Goal: Task Accomplishment & Management: Manage account settings

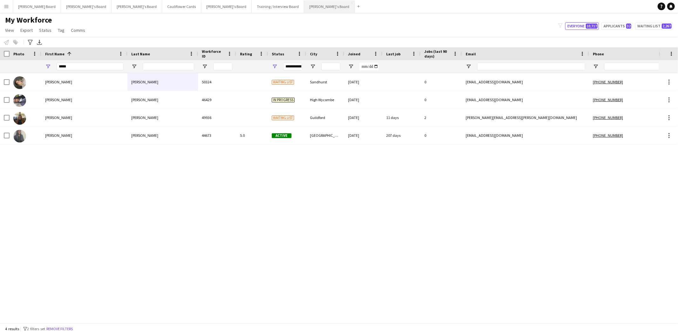
click at [304, 5] on button "[PERSON_NAME]'s Board Close" at bounding box center [329, 6] width 51 height 12
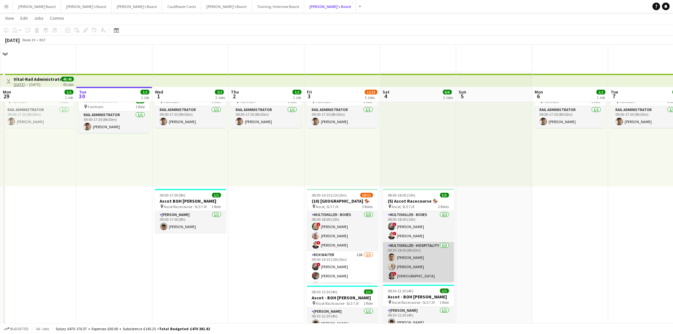
scroll to position [71, 0]
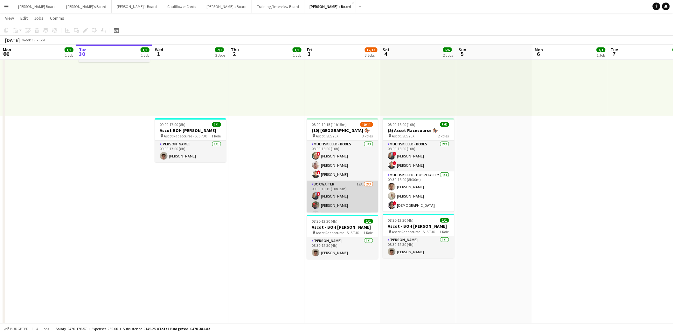
click at [345, 201] on app-card-role "BOX Waiter 12A [DATE] 09:00-19:15 (10h15m) ! [PERSON_NAME] [PERSON_NAME] single…" at bounding box center [342, 201] width 71 height 40
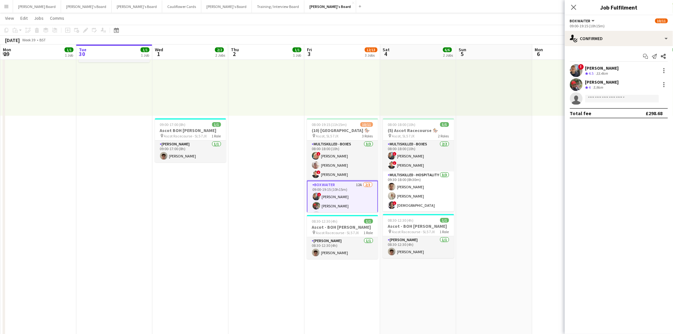
click at [349, 196] on app-card-role "BOX Waiter 12A [DATE] 09:00-19:15 (10h15m) ! [PERSON_NAME] [PERSON_NAME] single…" at bounding box center [342, 201] width 71 height 41
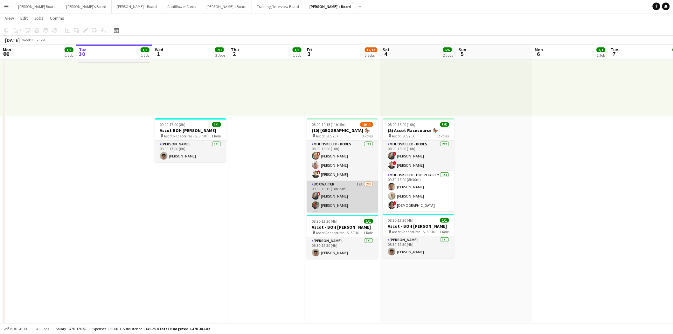
click at [349, 196] on app-card-role "BOX Waiter 12A [DATE] 09:00-19:15 (10h15m) ! [PERSON_NAME] [PERSON_NAME] single…" at bounding box center [342, 201] width 71 height 40
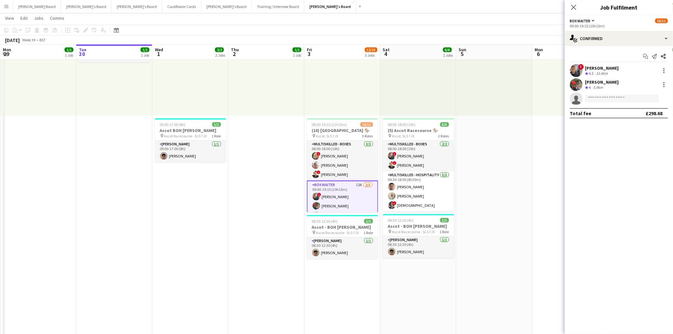
click at [337, 188] on app-card-role "BOX Waiter 12A [DATE] 09:00-19:15 (10h15m) ! [PERSON_NAME] [PERSON_NAME] single…" at bounding box center [342, 201] width 71 height 41
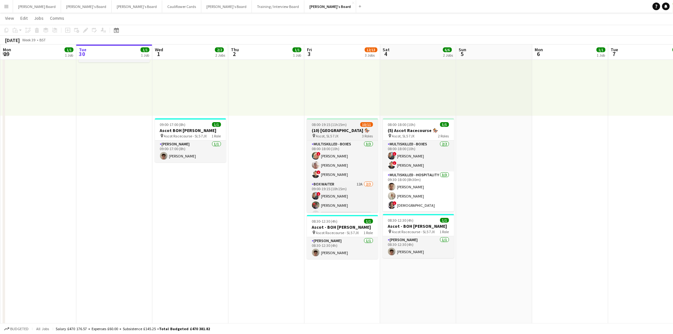
click at [344, 125] on span "08:00-19:15 (11h15m)" at bounding box center [329, 124] width 35 height 5
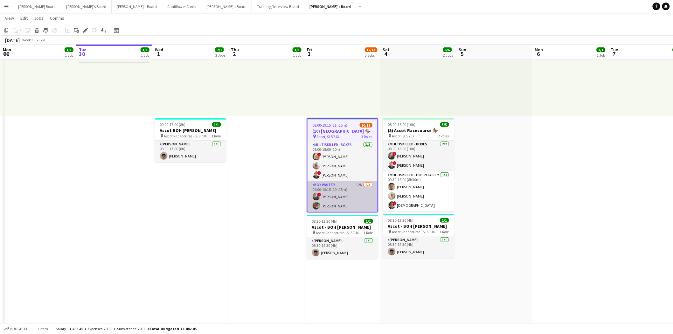
click at [342, 194] on app-card-role "BOX Waiter 12A [DATE] 09:00-19:15 (10h15m) ! [PERSON_NAME] [PERSON_NAME] single…" at bounding box center [342, 201] width 70 height 40
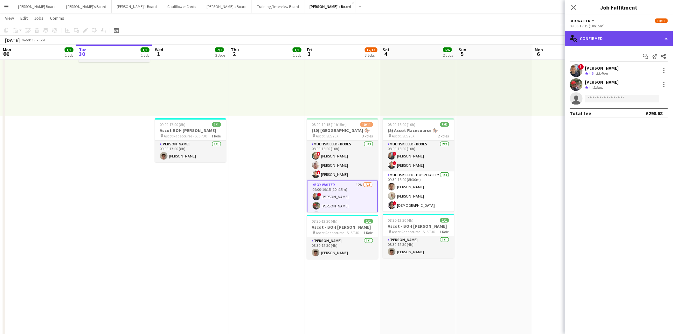
drag, startPoint x: 608, startPoint y: 32, endPoint x: 620, endPoint y: 110, distance: 78.5
click at [608, 34] on div "single-neutral-actions-check-2 Confirmed" at bounding box center [619, 38] width 108 height 15
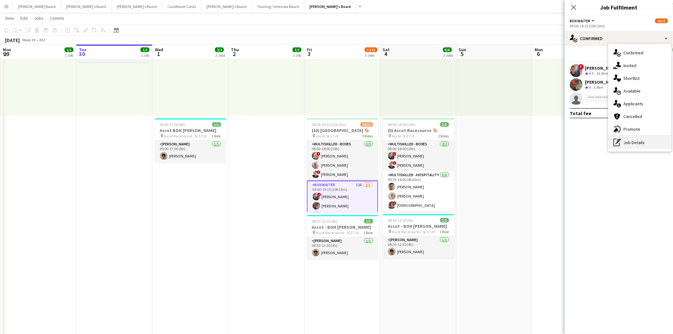
click at [630, 144] on div "pen-write Job Details" at bounding box center [639, 142] width 63 height 13
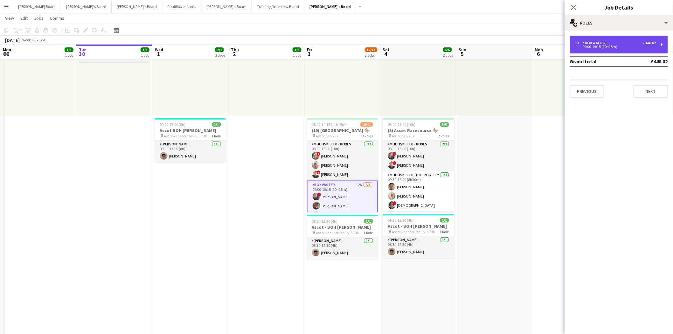
click at [603, 48] on div "09:00-19:15 (10h15m)" at bounding box center [615, 46] width 81 height 3
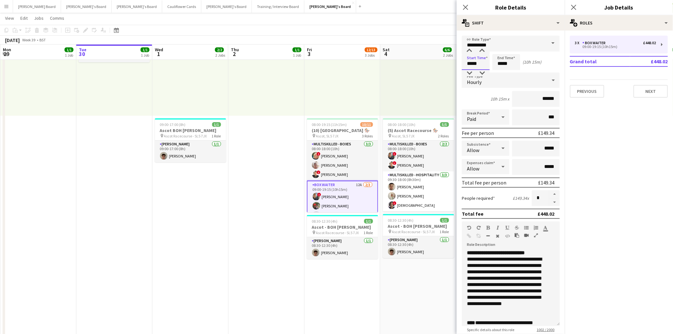
drag, startPoint x: 484, startPoint y: 65, endPoint x: 447, endPoint y: 64, distance: 37.8
type input "*****"
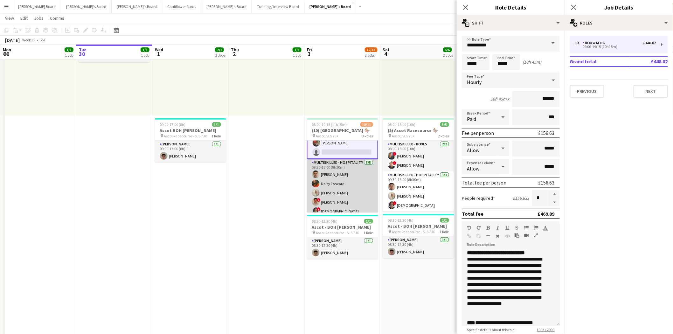
click at [329, 171] on app-card-role "Multiskilled - Hospitality [DATE] 09:30-18:00 (8h30m) [PERSON_NAME] [PERSON_NAM…" at bounding box center [342, 188] width 71 height 58
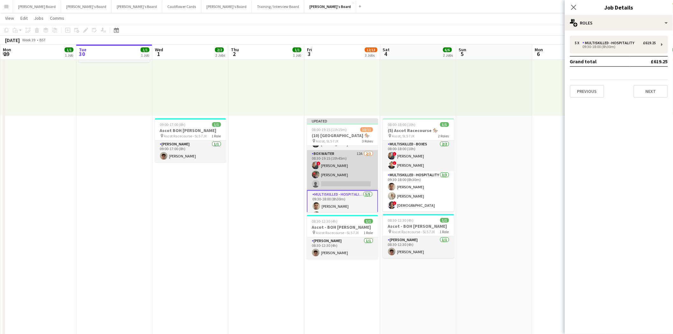
scroll to position [0, 0]
click at [350, 159] on app-card-role "Multiskilled - Boxes [DATE] 08:00-18:00 (10h) ! [PERSON_NAME] [PERSON_NAME] ! […" at bounding box center [342, 166] width 71 height 40
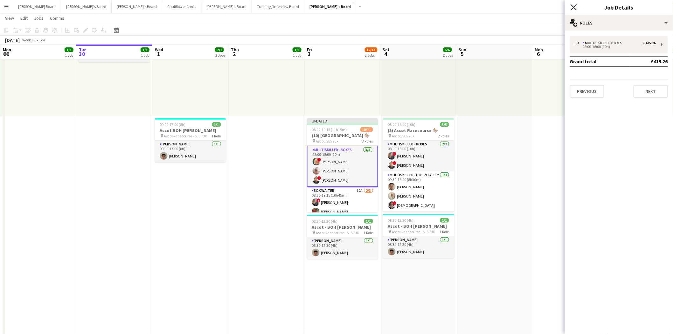
click at [574, 7] on icon at bounding box center [573, 7] width 6 height 6
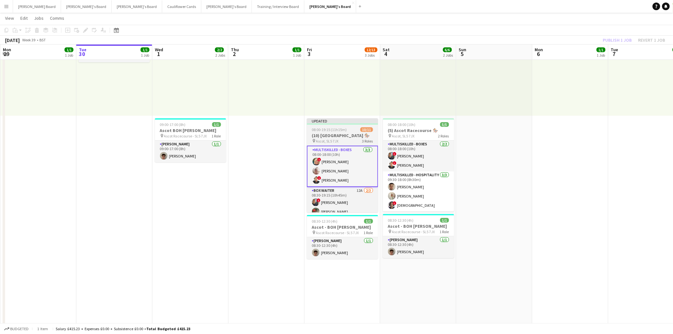
click at [341, 139] on div "pin Ascot, SL5 7JX 3 Roles" at bounding box center [342, 140] width 71 height 5
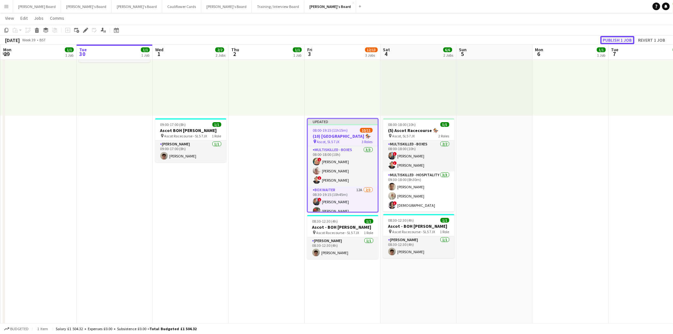
click at [625, 39] on button "Publish 1 job" at bounding box center [617, 40] width 34 height 8
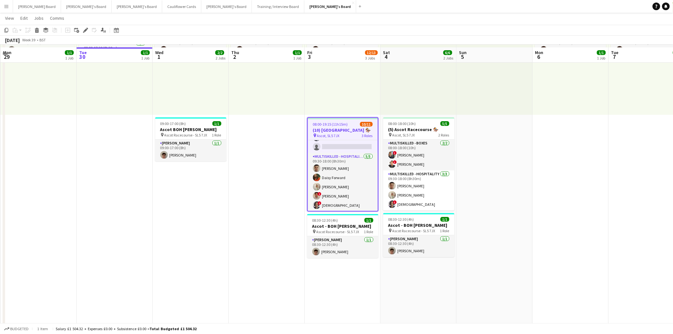
scroll to position [71, 0]
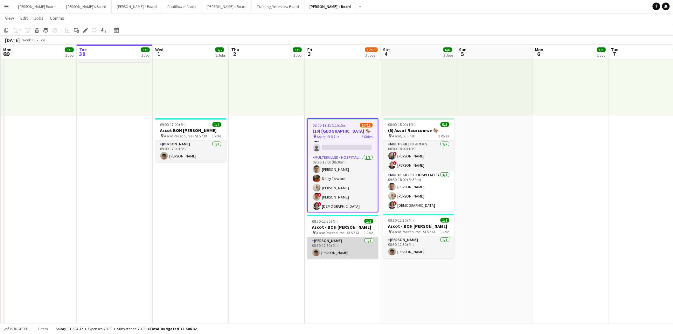
click at [349, 250] on app-card-role "[PERSON_NAME] [DATE] 08:30-12:30 (4h) [PERSON_NAME]" at bounding box center [342, 248] width 71 height 22
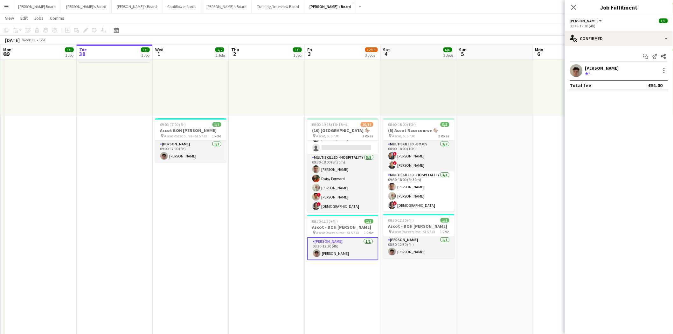
scroll to position [67, 0]
click at [414, 243] on app-card-role "[PERSON_NAME] [DATE] 08:30-12:30 (4h) [PERSON_NAME]" at bounding box center [418, 247] width 71 height 22
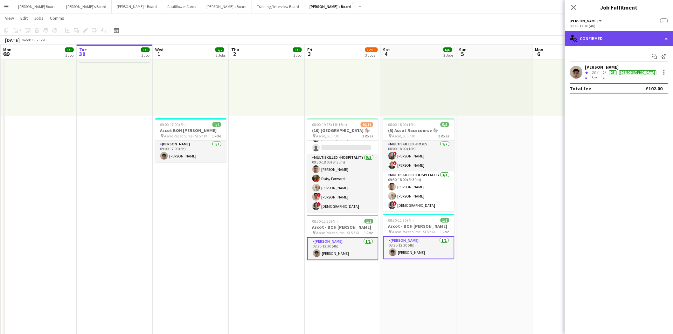
click at [613, 37] on div "single-neutral-actions-check-2 Confirmed" at bounding box center [619, 38] width 108 height 15
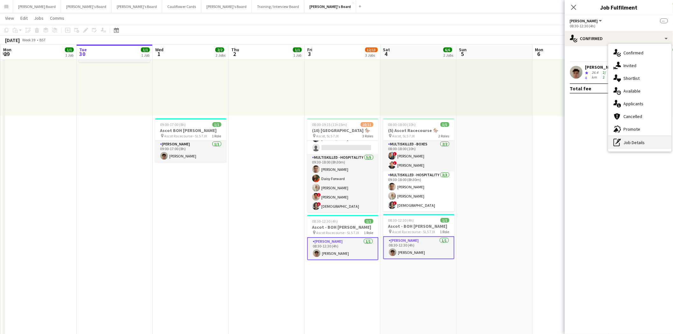
click at [641, 139] on div "pen-write Job Details" at bounding box center [639, 142] width 63 height 13
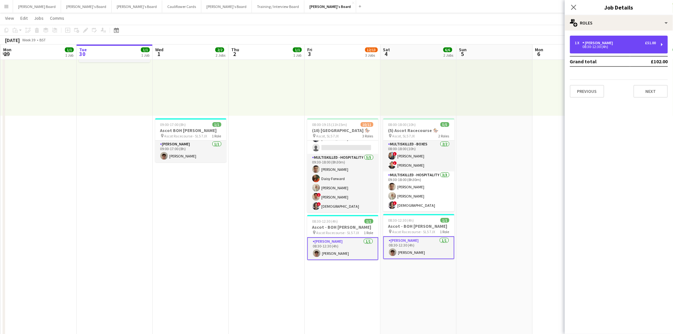
drag, startPoint x: 601, startPoint y: 46, endPoint x: 561, endPoint y: 87, distance: 56.9
click at [602, 47] on div "08:30-12:30 (4h)" at bounding box center [615, 46] width 81 height 3
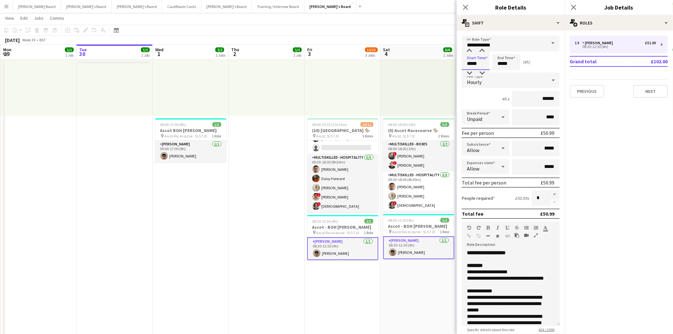
drag, startPoint x: 484, startPoint y: 61, endPoint x: 445, endPoint y: 65, distance: 38.9
type input "*****"
drag, startPoint x: 514, startPoint y: 65, endPoint x: 459, endPoint y: 64, distance: 55.3
click at [459, 64] on form "**********" at bounding box center [510, 233] width 108 height 395
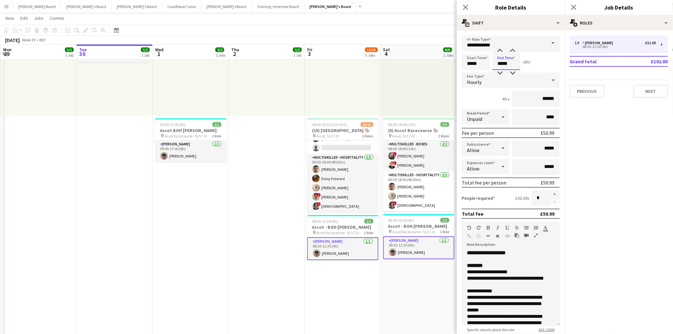
type input "*****"
click at [354, 279] on app-date-cell "09:00-17:30 (8h30m) 1/1 pin Farnham 1 Role Rail Administrator [DATE] 09:00-17:3…" at bounding box center [343, 315] width 76 height 629
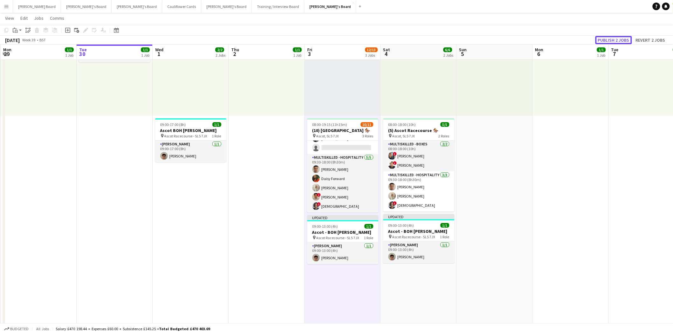
click at [612, 38] on button "Publish 2 jobs" at bounding box center [613, 40] width 37 height 8
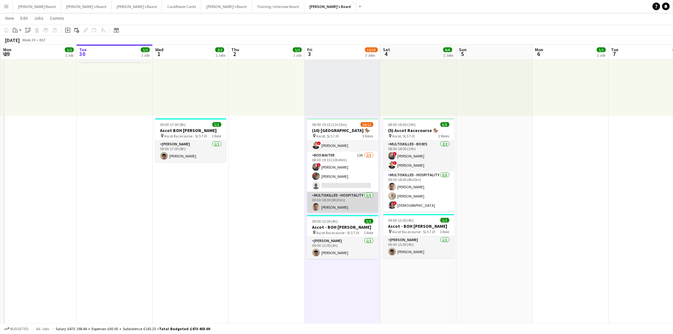
scroll to position [0, 0]
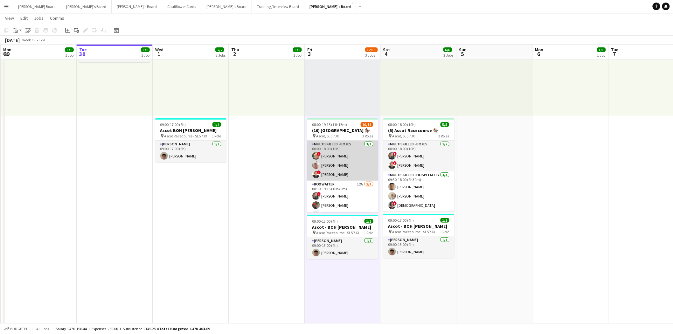
click at [345, 157] on app-card-role "Multiskilled - Boxes [DATE] 08:00-18:00 (10h) ! [PERSON_NAME] [PERSON_NAME] ! […" at bounding box center [342, 160] width 71 height 40
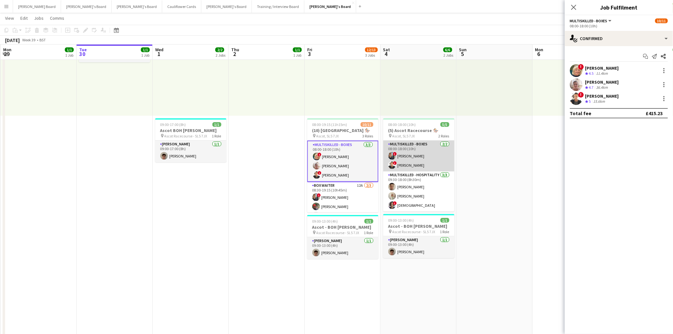
click at [432, 148] on app-card-role "Multiskilled - Boxes [DATE] 08:00-18:00 (10h) ! [PERSON_NAME] ! [PERSON_NAME]" at bounding box center [418, 155] width 71 height 31
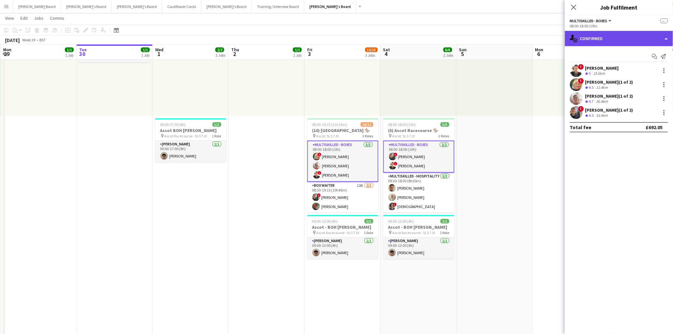
click at [609, 40] on div "single-neutral-actions-check-2 Confirmed" at bounding box center [619, 38] width 108 height 15
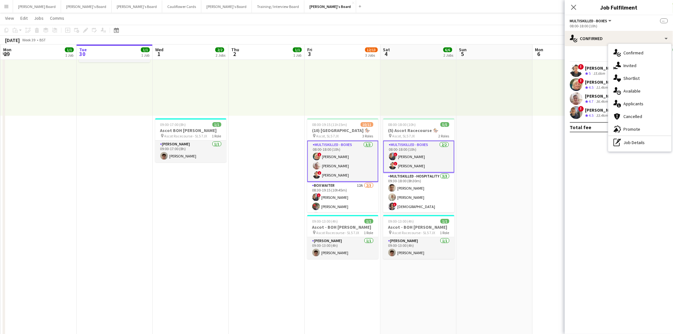
drag, startPoint x: 634, startPoint y: 140, endPoint x: 628, endPoint y: 104, distance: 36.6
click at [634, 138] on div "pen-write Job Details" at bounding box center [639, 142] width 63 height 13
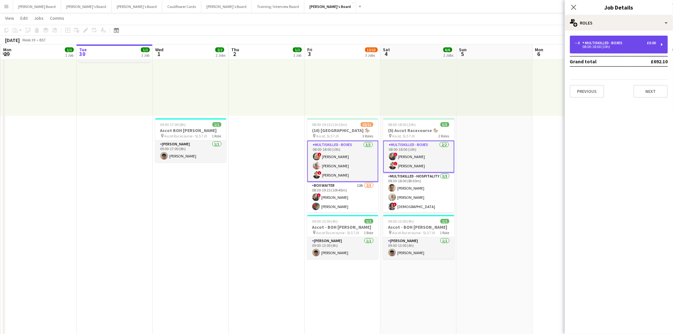
click at [608, 42] on div "Multiskilled - Boxes" at bounding box center [603, 43] width 43 height 4
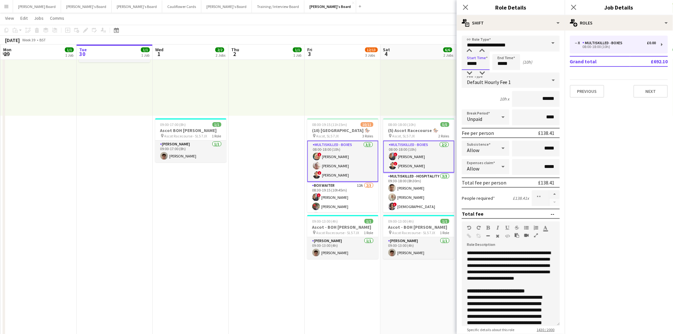
click at [471, 63] on input "*****" at bounding box center [476, 62] width 28 height 16
type input "*****"
click at [370, 101] on div "09:00-17:30 (8h30m) 1/1 pin Farnham 1 Role Rail Administrator [DATE] 09:00-17:3…" at bounding box center [343, 66] width 76 height 99
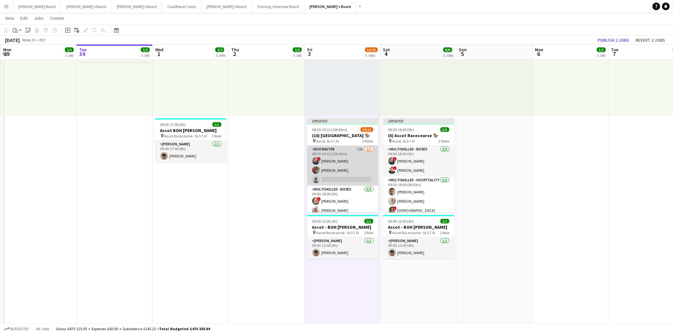
click at [336, 150] on app-card-role "BOX Waiter 12A [DATE] 08:30-19:15 (10h45m) ! [PERSON_NAME] [PERSON_NAME] single…" at bounding box center [342, 166] width 71 height 40
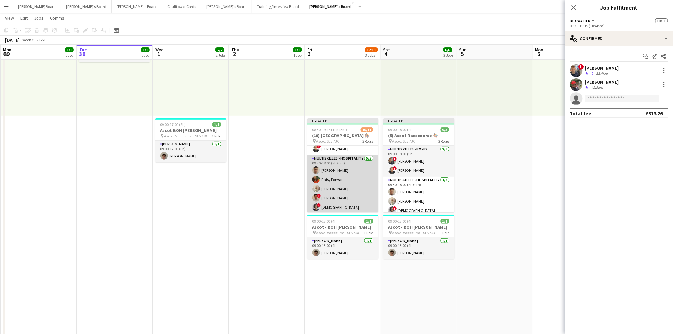
scroll to position [72, 0]
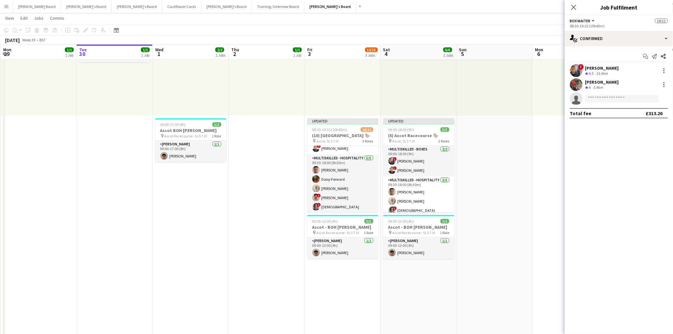
drag, startPoint x: 573, startPoint y: 7, endPoint x: 466, endPoint y: 96, distance: 139.5
click at [573, 7] on icon "Close pop-in" at bounding box center [573, 7] width 5 height 5
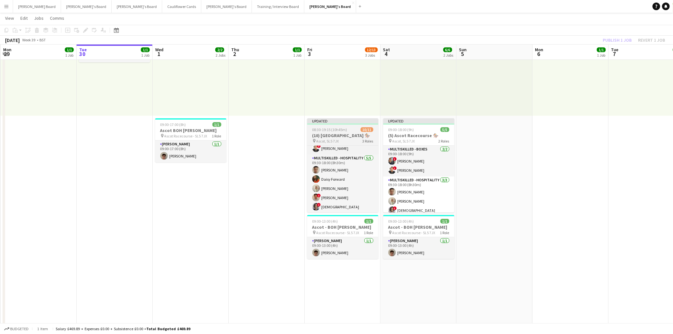
click at [341, 133] on h3 "(10) [GEOGRAPHIC_DATA] 🏇🏼" at bounding box center [342, 136] width 71 height 6
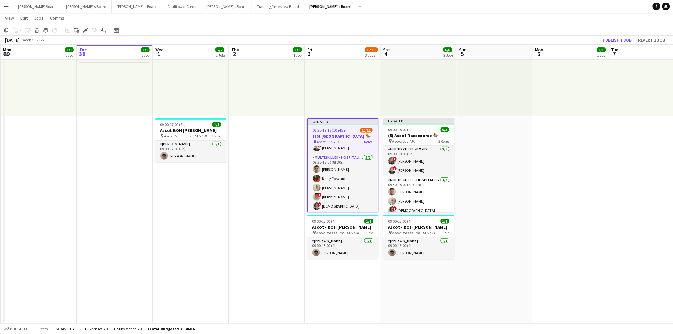
scroll to position [72, 0]
click at [423, 123] on div at bounding box center [418, 123] width 71 height 1
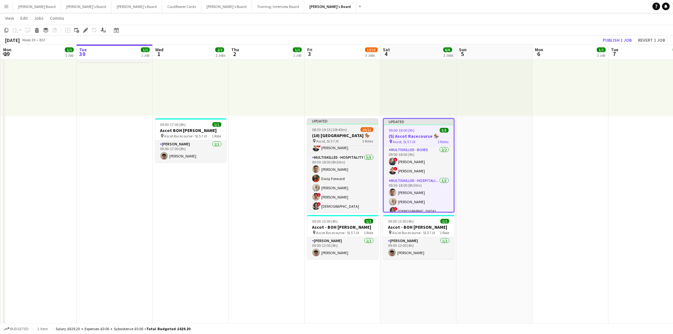
click at [348, 120] on div "Updated" at bounding box center [342, 120] width 71 height 5
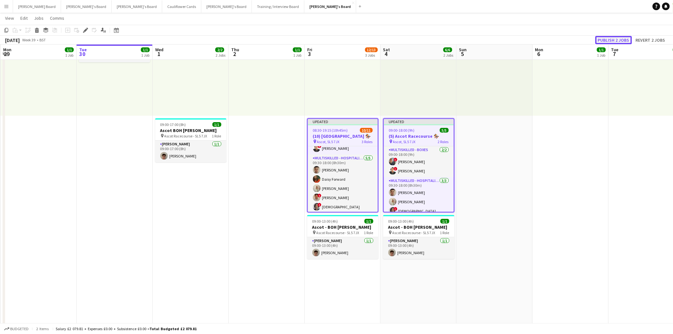
click at [617, 38] on button "Publish 2 jobs" at bounding box center [613, 40] width 37 height 8
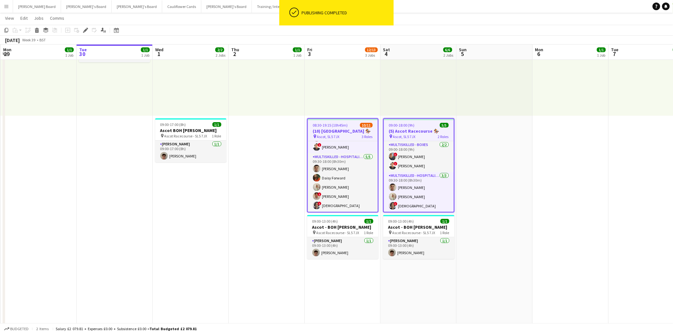
scroll to position [68, 0]
click at [346, 128] on h3 "(10) [GEOGRAPHIC_DATA] 🏇🏼" at bounding box center [343, 131] width 70 height 6
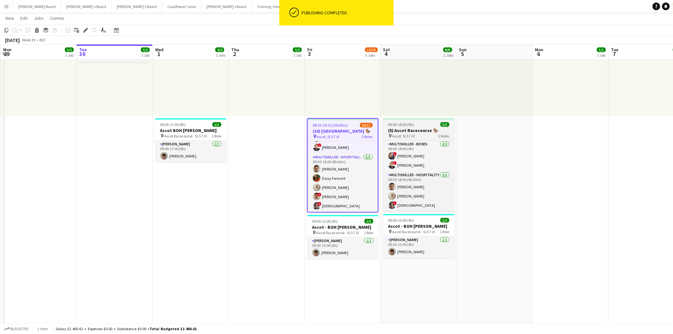
click at [414, 120] on app-job-card "09:00-18:00 (9h) 5/5 (5) [GEOGRAPHIC_DATA] 🏇🏼 pin Ascot, SL5 7JX 2 Roles Multis…" at bounding box center [418, 164] width 71 height 93
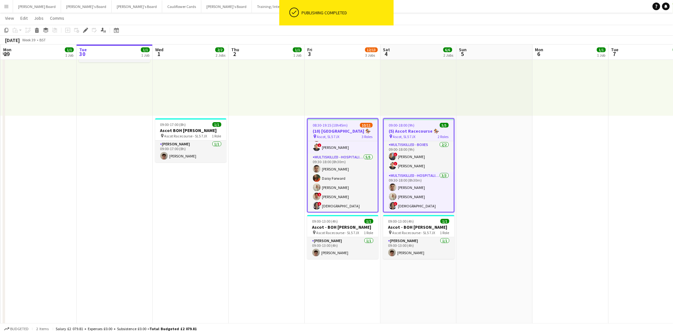
click at [422, 139] on app-job-card "09:00-18:00 (9h) 5/5 (5) [GEOGRAPHIC_DATA] 🏇🏼 pin Ascot, SL5 7JX 2 Roles Multis…" at bounding box center [418, 165] width 71 height 94
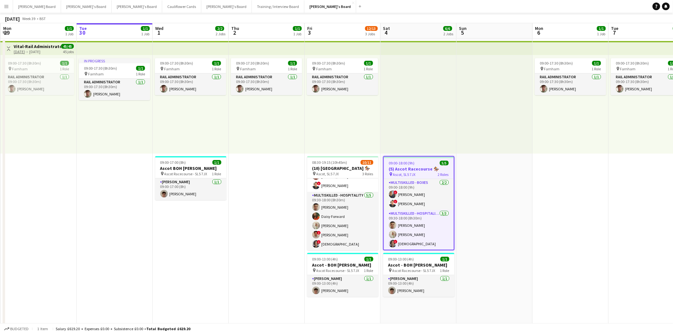
scroll to position [0, 0]
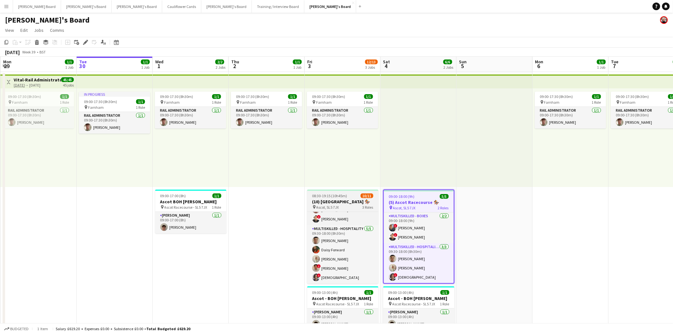
click at [346, 204] on h3 "(10) [GEOGRAPHIC_DATA] 🏇🏼" at bounding box center [342, 202] width 71 height 6
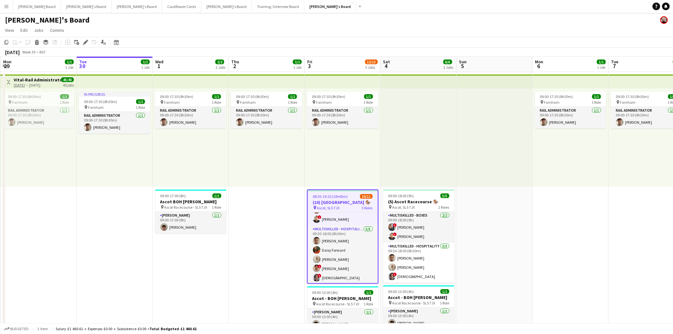
scroll to position [68, 0]
click at [85, 42] on icon at bounding box center [85, 42] width 3 height 3
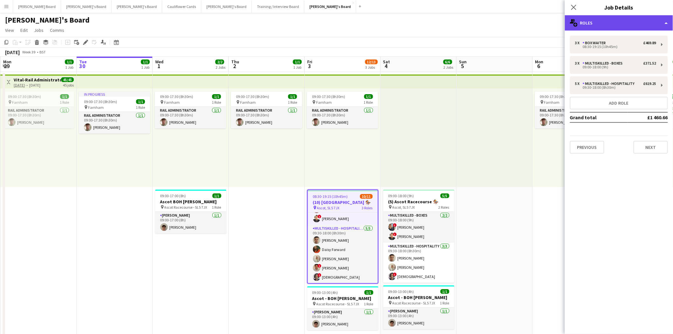
click at [629, 22] on div "multiple-users-add Roles" at bounding box center [619, 22] width 108 height 15
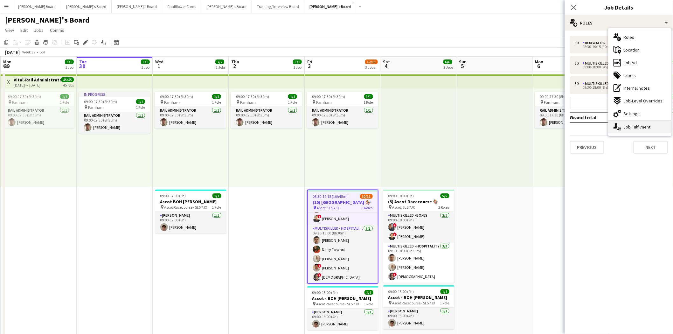
click at [648, 124] on div "single-neutral-actions-up-down Job Fulfilment" at bounding box center [639, 126] width 63 height 13
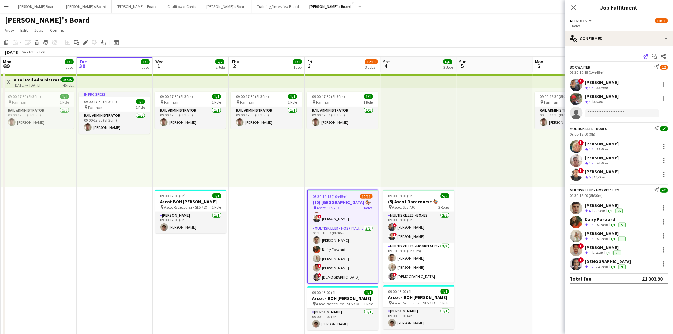
click at [648, 56] on icon "Send notification" at bounding box center [645, 56] width 5 height 5
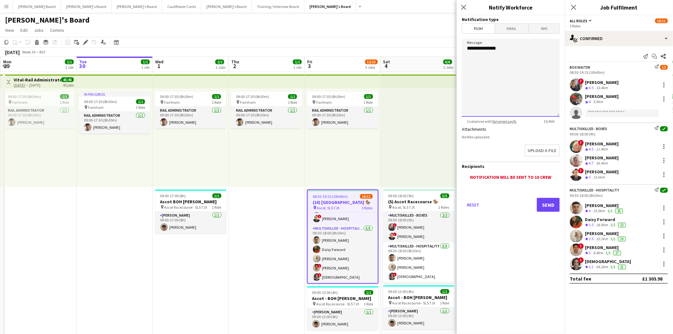
drag, startPoint x: 504, startPoint y: 49, endPoint x: 544, endPoint y: 53, distance: 39.9
click at [504, 49] on textarea "**********" at bounding box center [511, 78] width 98 height 78
type textarea "**********"
click at [545, 205] on button "Send" at bounding box center [548, 205] width 23 height 14
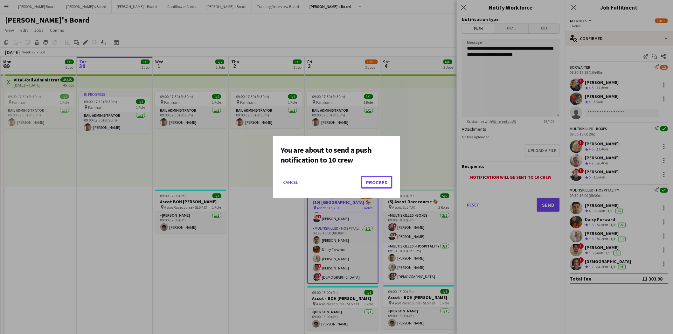
drag, startPoint x: 376, startPoint y: 182, endPoint x: 374, endPoint y: 190, distance: 8.9
click at [376, 182] on button "Proceed" at bounding box center [376, 182] width 31 height 13
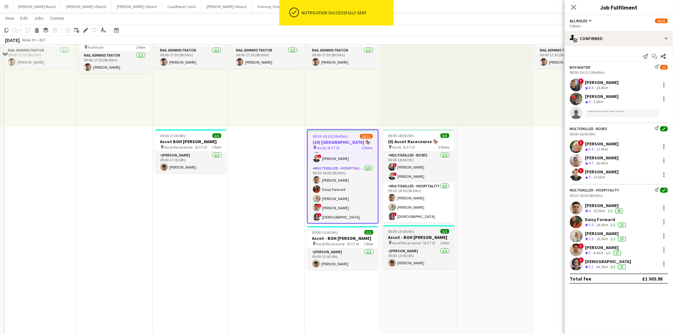
scroll to position [71, 0]
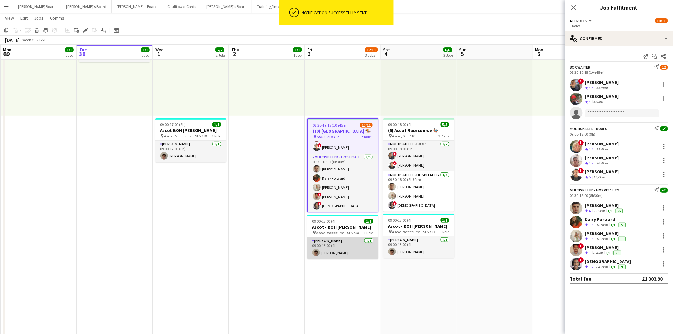
click at [351, 249] on app-card-role "[PERSON_NAME] [DATE] 09:00-13:00 (4h) [PERSON_NAME]" at bounding box center [342, 248] width 71 height 22
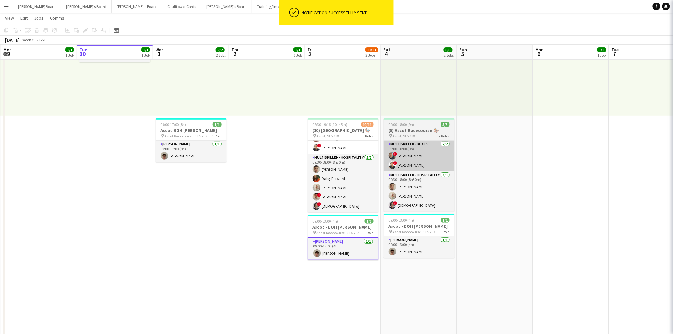
scroll to position [67, 0]
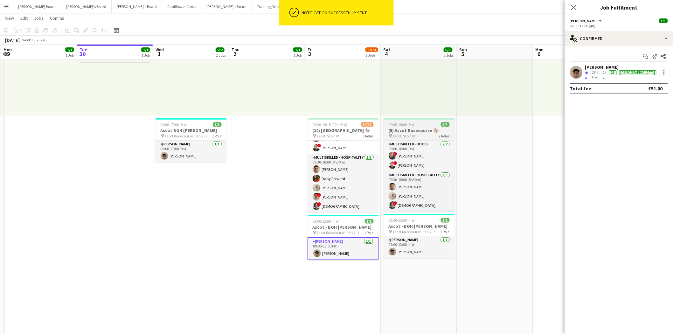
click at [435, 129] on h3 "(5) Ascot Racecourse 🏇🏼" at bounding box center [418, 130] width 71 height 6
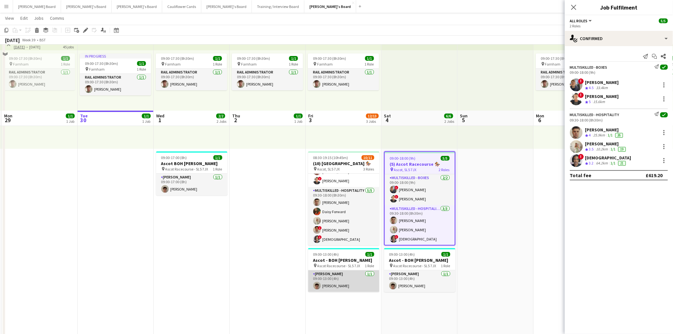
scroll to position [106, 0]
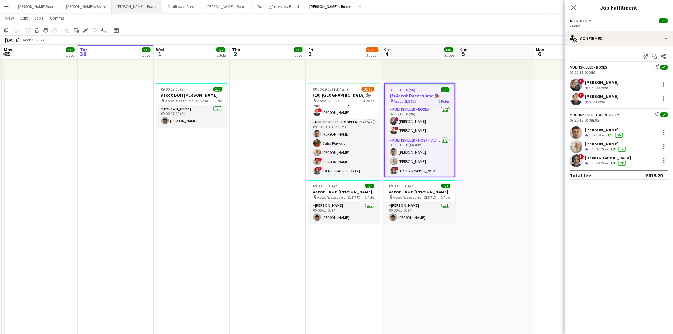
click at [112, 5] on button "[PERSON_NAME]'s Board Close" at bounding box center [137, 6] width 51 height 12
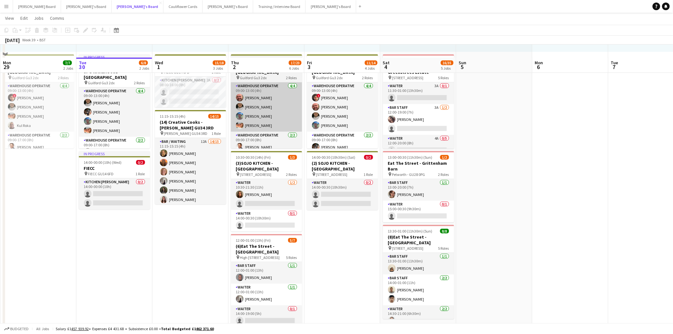
scroll to position [35, 0]
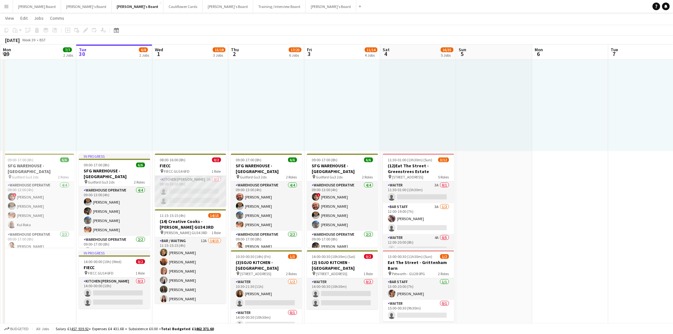
click at [195, 181] on app-card-role "Kitchen [PERSON_NAME] 2A 0/2 08:00-16:00 (8h) single-neutral-actions single-neu…" at bounding box center [190, 191] width 71 height 31
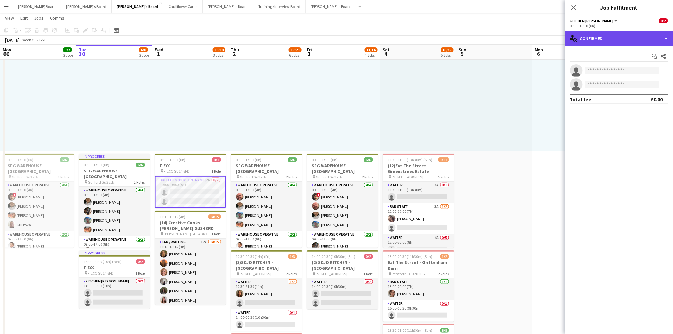
click at [627, 42] on div "single-neutral-actions-check-2 Confirmed" at bounding box center [619, 38] width 108 height 15
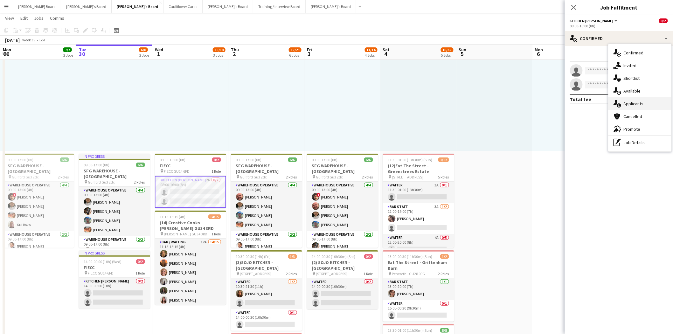
click at [635, 104] on span "Applicants" at bounding box center [633, 104] width 20 height 6
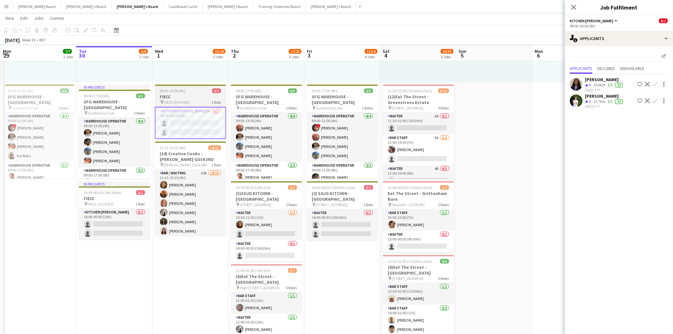
scroll to position [106, 0]
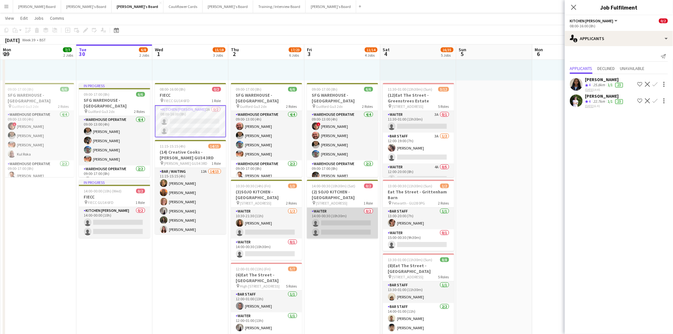
click at [349, 224] on app-card-role "Waiter 0/2 14:00-00:30 (10h30m) single-neutral-actions single-neutral-actions" at bounding box center [342, 223] width 71 height 31
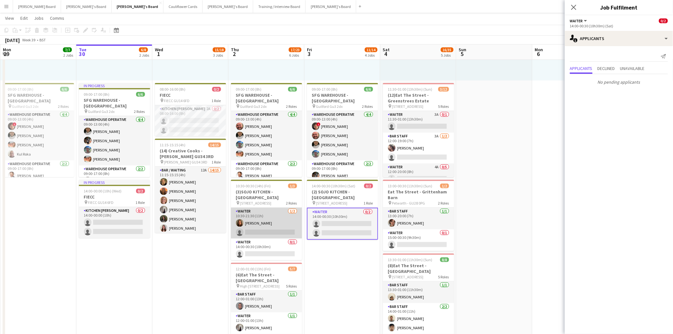
click at [265, 223] on app-card-role "Waiter [DATE] 10:30-21:30 (11h) [PERSON_NAME] single-neutral-actions" at bounding box center [266, 223] width 71 height 31
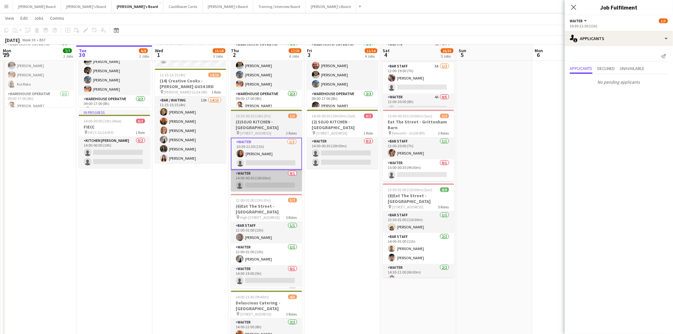
scroll to position [176, 0]
click at [266, 182] on app-card-role "Waiter 0/1 14:00-00:30 (10h30m) single-neutral-actions" at bounding box center [266, 180] width 71 height 22
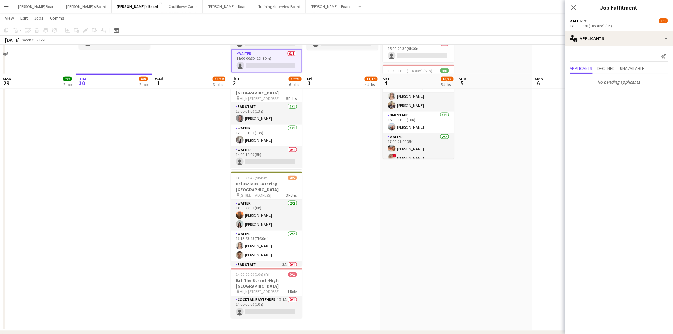
scroll to position [424, 0]
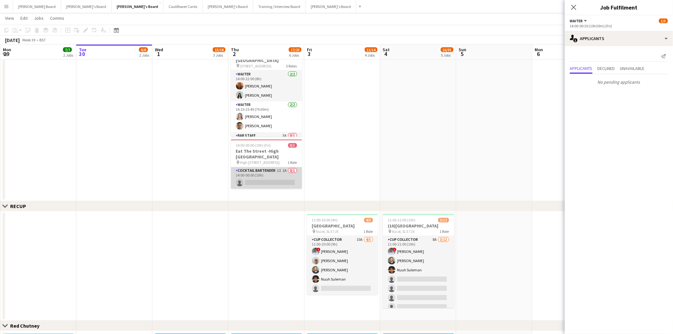
click at [264, 178] on app-card-role "Cocktail Bartender 1I 1A 0/1 14:00-00:00 (10h) single-neutral-actions" at bounding box center [266, 178] width 71 height 22
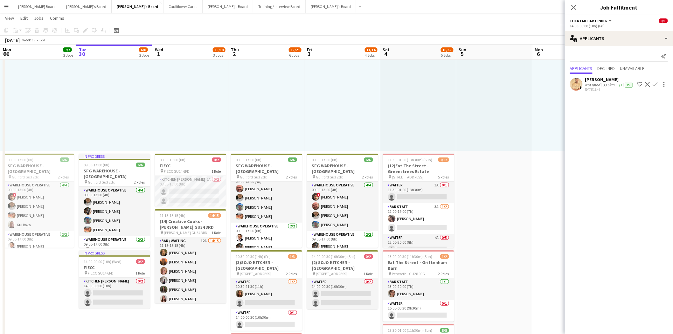
scroll to position [0, 0]
click at [65, 5] on button "[PERSON_NAME]'s Board Close" at bounding box center [86, 6] width 51 height 12
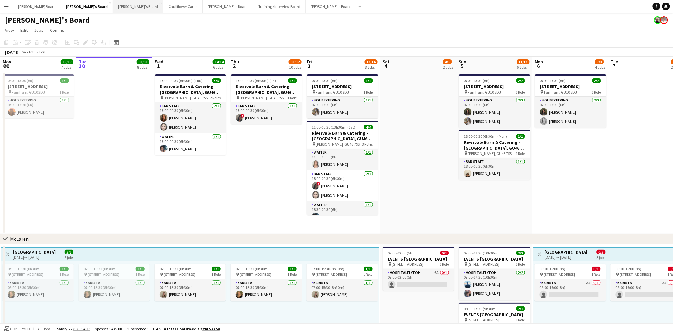
click at [113, 5] on button "[PERSON_NAME]'s Board Close" at bounding box center [138, 6] width 51 height 12
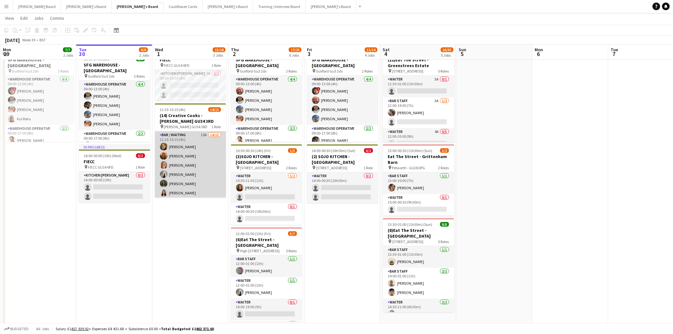
click at [191, 141] on app-card-role "Bar / Waiting 12A 14/15 11:15-15:15 (4h) [PERSON_NAME] [PERSON_NAME] [PERSON_NA…" at bounding box center [190, 206] width 71 height 151
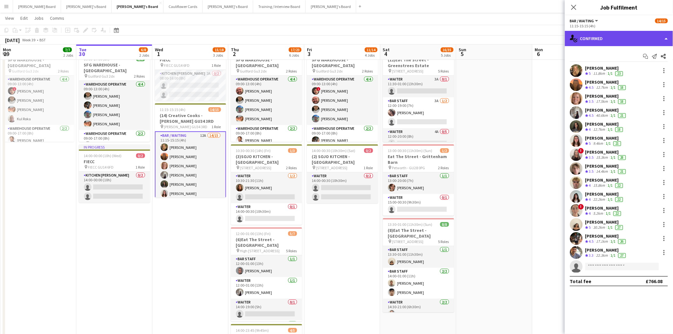
click at [614, 34] on div "single-neutral-actions-check-2 Confirmed" at bounding box center [619, 38] width 108 height 15
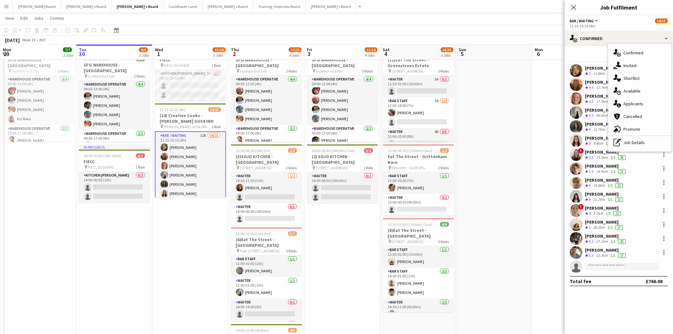
click at [630, 140] on div "pen-write Job Details" at bounding box center [639, 142] width 63 height 13
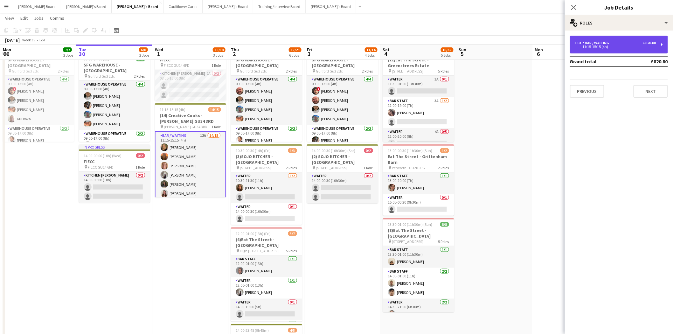
click at [593, 45] on div "Bar / Waiting" at bounding box center [596, 43] width 29 height 4
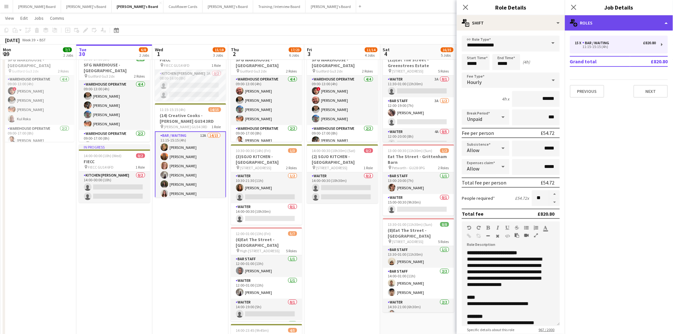
click at [601, 15] on div "multiple-users-add Roles" at bounding box center [619, 22] width 108 height 15
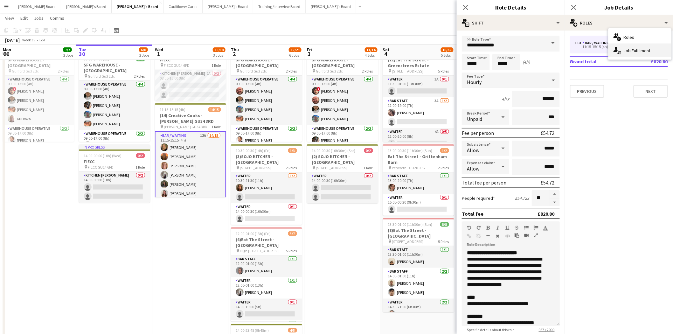
click at [623, 52] on div "single-neutral-actions-up-down Job Fulfilment" at bounding box center [639, 50] width 63 height 13
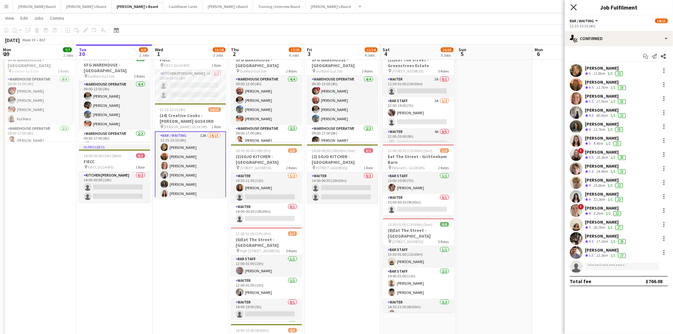
click at [572, 6] on icon at bounding box center [573, 7] width 6 height 6
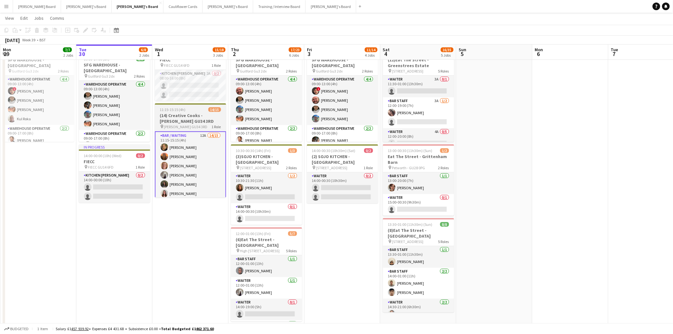
click at [187, 121] on h3 "(14) Creative Cooks - [PERSON_NAME] GU34 3RD" at bounding box center [190, 118] width 71 height 11
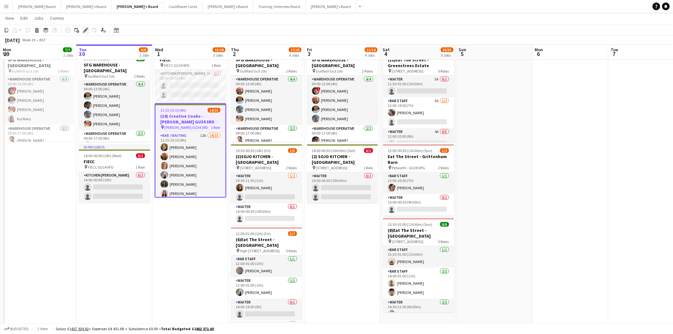
click at [84, 32] on icon at bounding box center [85, 30] width 3 height 3
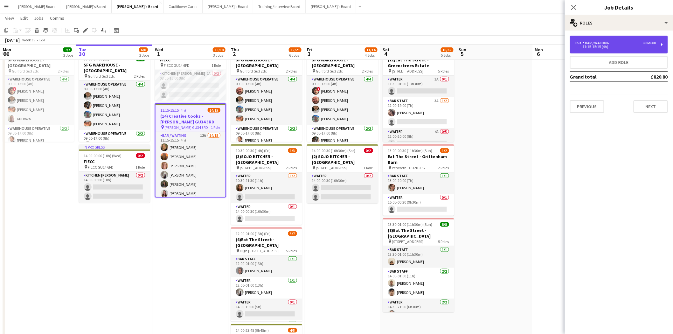
click at [609, 44] on div "Bar / Waiting" at bounding box center [596, 43] width 29 height 4
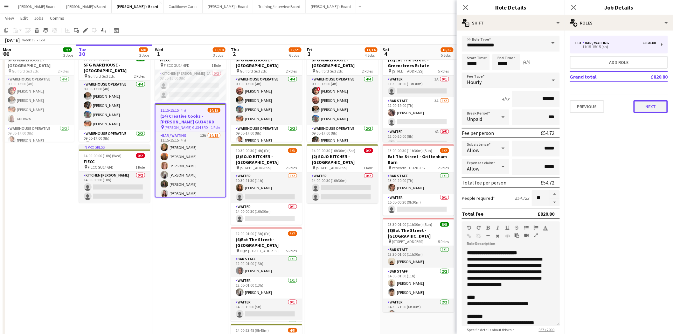
click at [640, 102] on button "Next" at bounding box center [650, 106] width 34 height 13
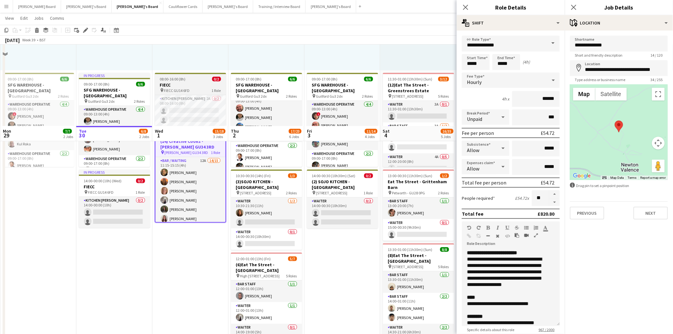
scroll to position [35, 0]
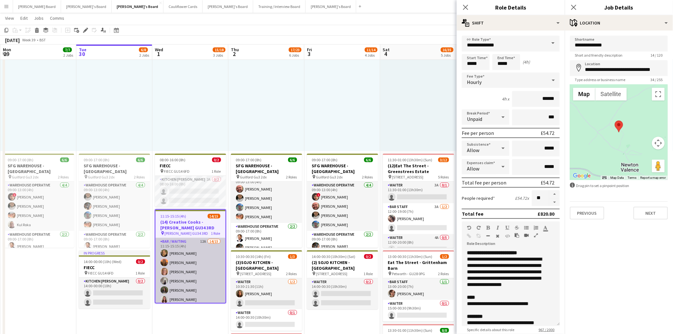
click at [177, 259] on app-card-role "Bar / Waiting 12A 14/15 11:15-15:15 (4h) [PERSON_NAME] [PERSON_NAME] [PERSON_NA…" at bounding box center [190, 313] width 70 height 151
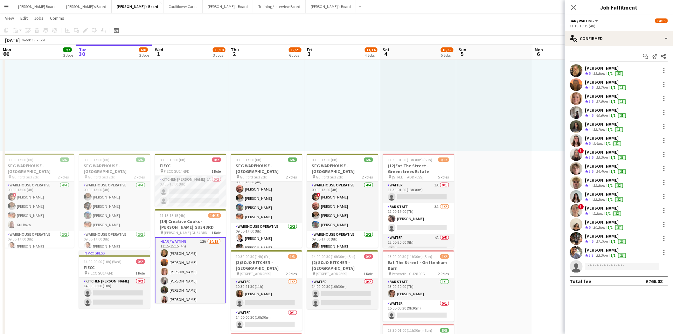
click at [6, 5] on app-icon "Menu" at bounding box center [6, 6] width 5 height 5
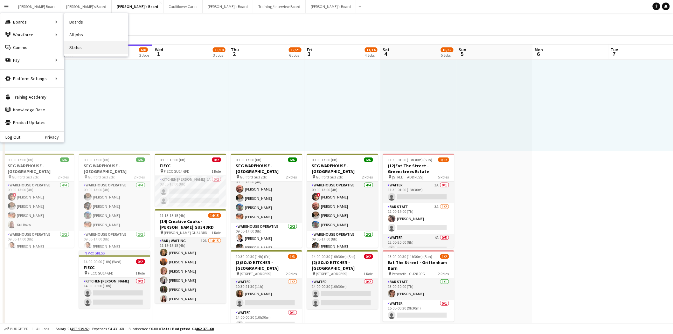
click at [83, 48] on link "Status" at bounding box center [96, 47] width 64 height 13
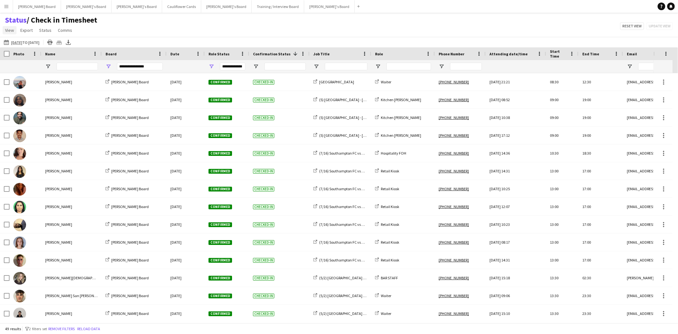
click at [7, 31] on span "View" at bounding box center [9, 30] width 9 height 6
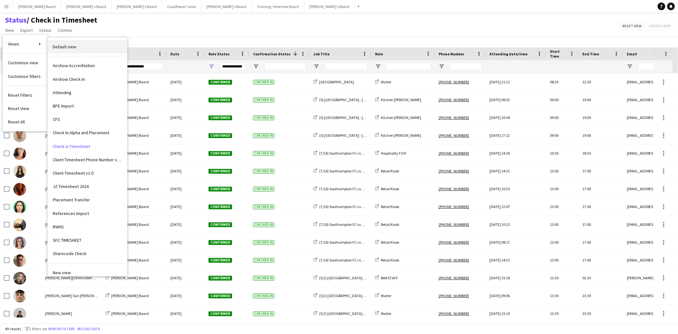
click at [85, 48] on link "Default view" at bounding box center [87, 46] width 79 height 13
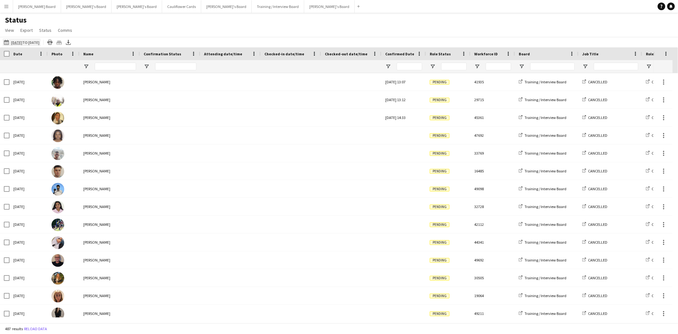
click at [8, 43] on app-icon "[DATE] to [DATE]" at bounding box center [7, 42] width 7 height 5
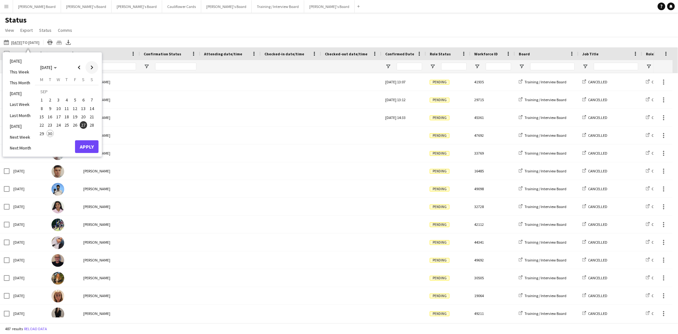
click at [91, 69] on span "Next month" at bounding box center [92, 67] width 13 height 13
click at [60, 100] on span "1" at bounding box center [59, 100] width 8 height 8
click at [88, 145] on button "Apply" at bounding box center [87, 146] width 24 height 13
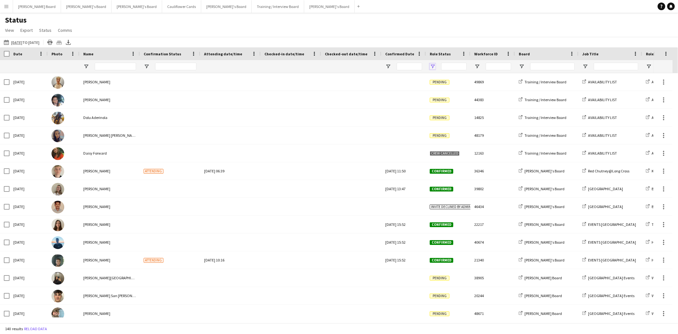
click at [430, 67] on span "Open Filter Menu" at bounding box center [433, 67] width 6 height 6
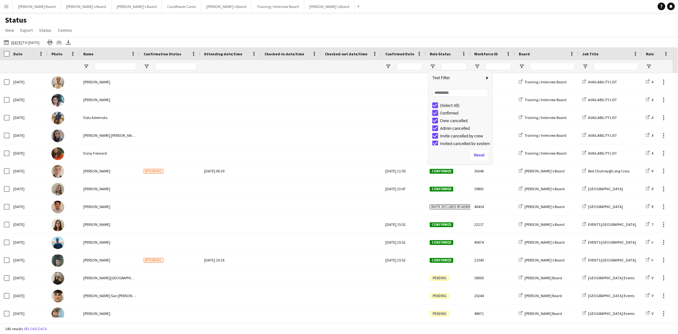
type input "**********"
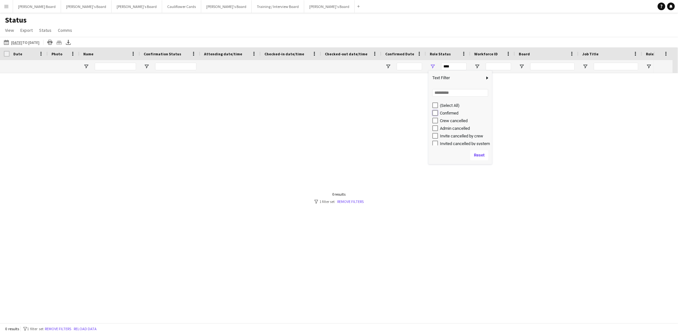
type input "**********"
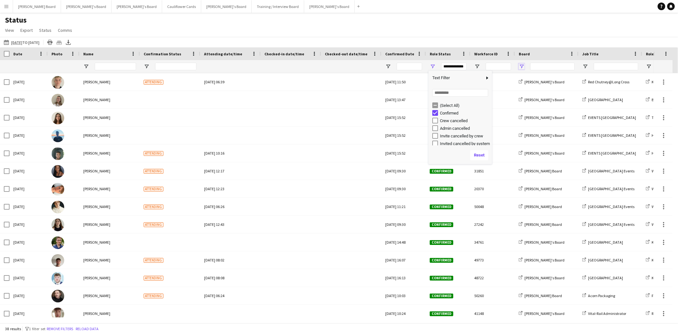
click at [524, 67] on span "Open Filter Menu" at bounding box center [522, 67] width 6 height 6
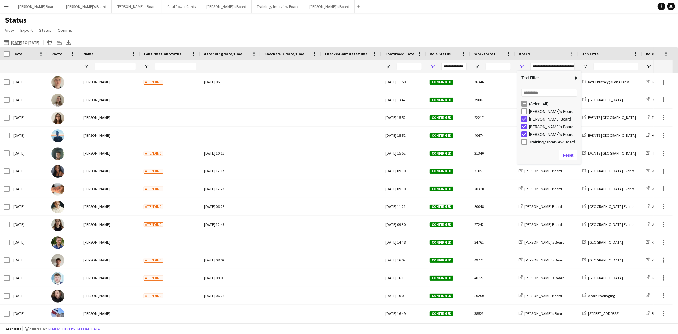
click at [525, 101] on div "(Select All) [PERSON_NAME]'s Board [PERSON_NAME] Board [PERSON_NAME]'s Board [P…" at bounding box center [549, 123] width 64 height 46
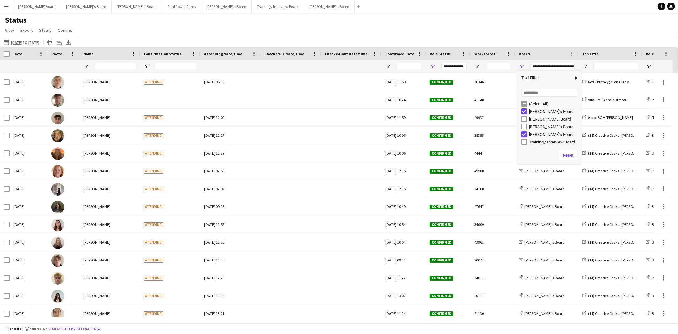
type input "**********"
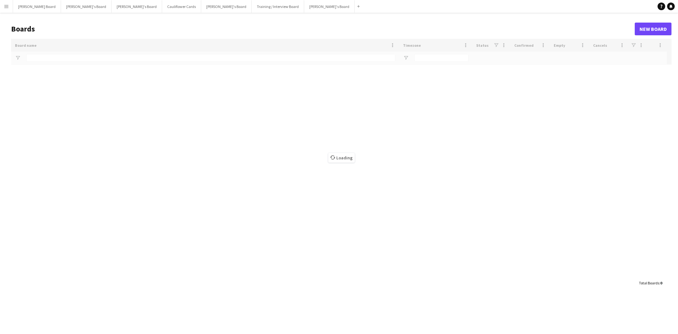
click at [7, 10] on button "Menu" at bounding box center [6, 6] width 13 height 13
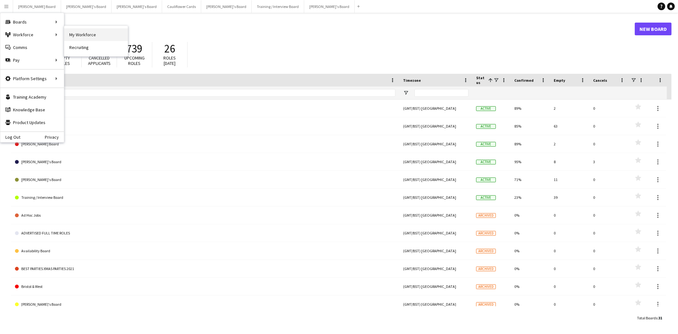
click at [92, 33] on link "My Workforce" at bounding box center [96, 34] width 64 height 13
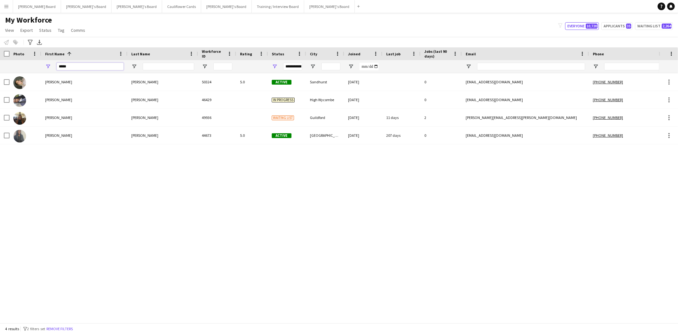
drag, startPoint x: 75, startPoint y: 67, endPoint x: 25, endPoint y: 67, distance: 49.3
click at [25, 67] on div "*****" at bounding box center [388, 66] width 776 height 13
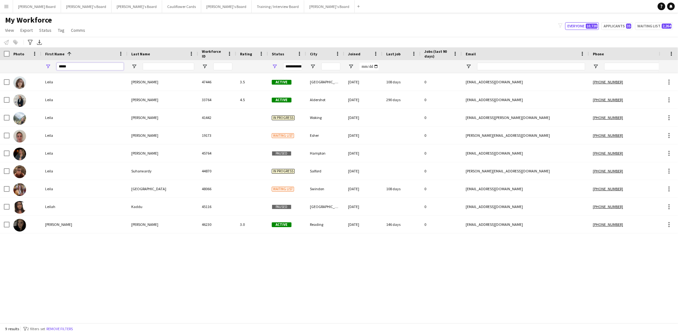
drag, startPoint x: 74, startPoint y: 65, endPoint x: 29, endPoint y: 69, distance: 45.4
click at [29, 69] on div "*****" at bounding box center [388, 66] width 776 height 13
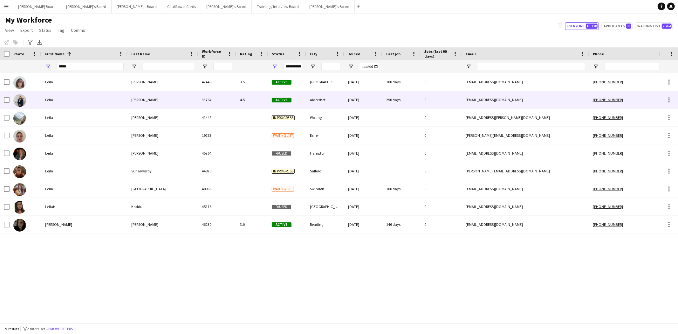
click at [139, 104] on div "Mullan" at bounding box center [162, 99] width 71 height 17
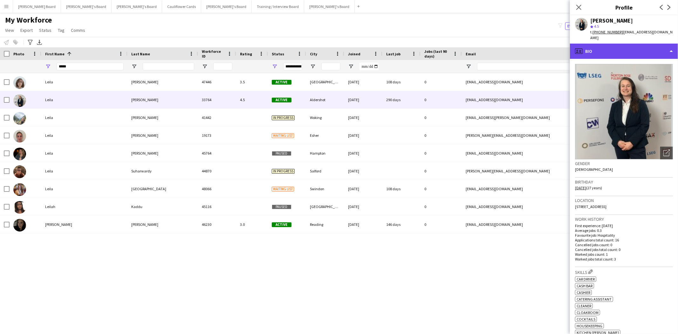
click at [622, 44] on div "profile Bio" at bounding box center [624, 51] width 108 height 15
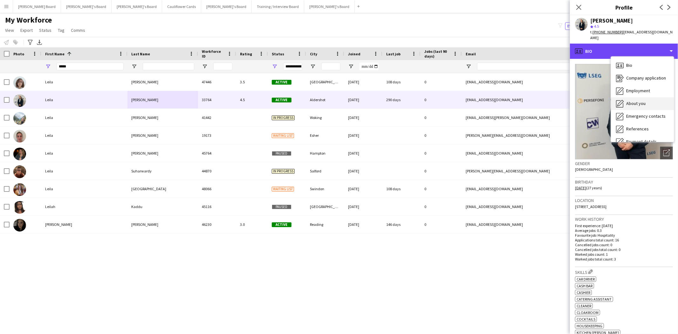
scroll to position [85, 0]
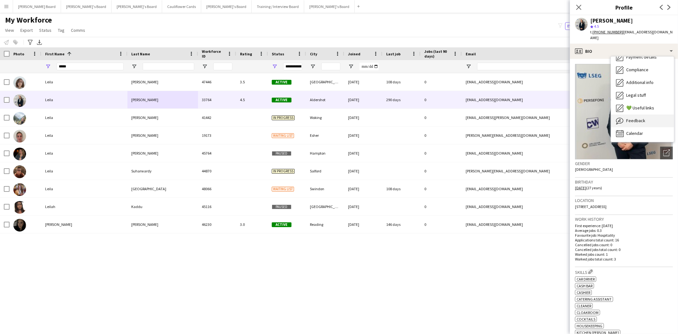
click at [640, 118] on span "Feedback" at bounding box center [635, 121] width 19 height 6
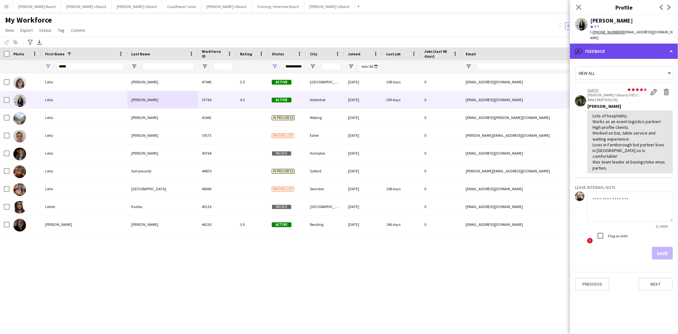
click at [615, 44] on div "bubble-pencil Feedback" at bounding box center [624, 51] width 108 height 15
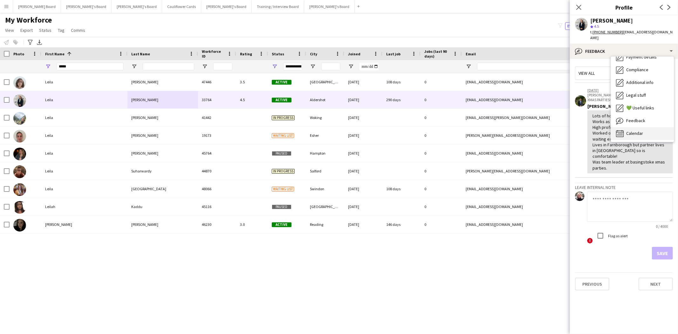
click at [644, 127] on div "Calendar Calendar" at bounding box center [642, 133] width 63 height 13
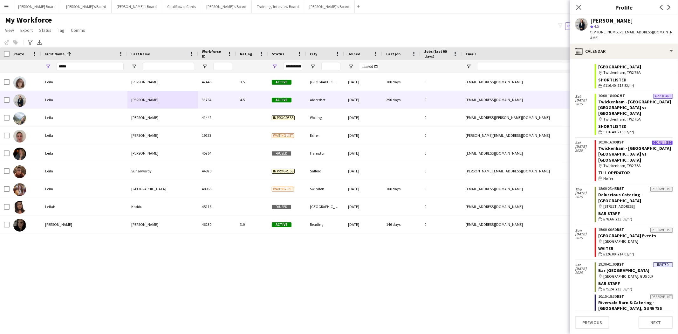
scroll to position [0, 0]
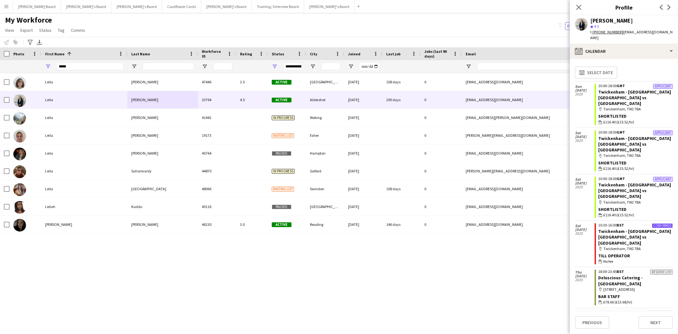
drag, startPoint x: 577, startPoint y: 4, endPoint x: 573, endPoint y: 3, distance: 4.1
click at [577, 4] on app-icon "Close pop-in" at bounding box center [579, 7] width 8 height 8
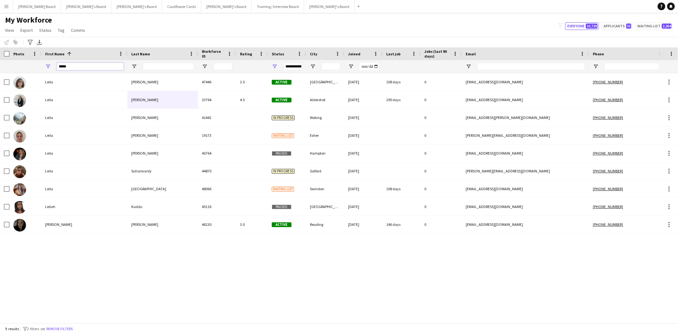
drag, startPoint x: 101, startPoint y: 67, endPoint x: 0, endPoint y: 61, distance: 101.3
click at [0, 61] on div "*****" at bounding box center [388, 66] width 776 height 13
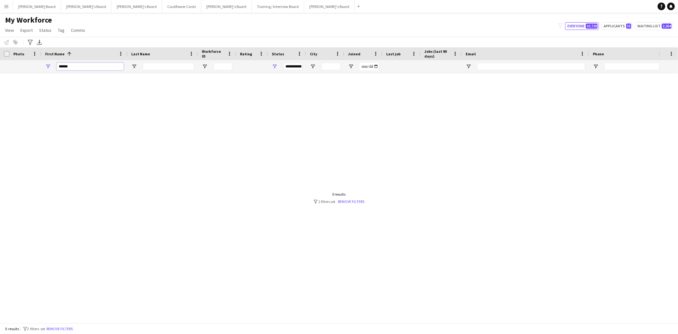
click at [61, 64] on input "******" at bounding box center [90, 67] width 67 height 8
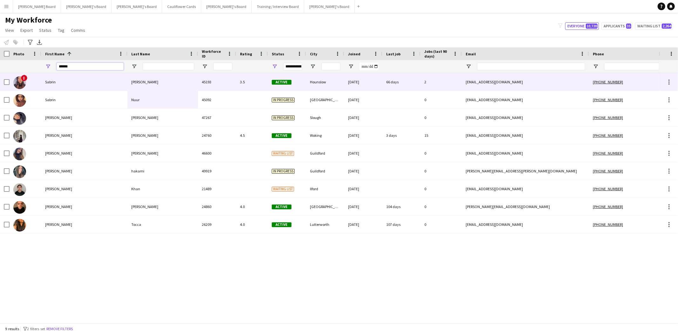
type input "******"
click at [137, 84] on div "Adam" at bounding box center [162, 81] width 71 height 17
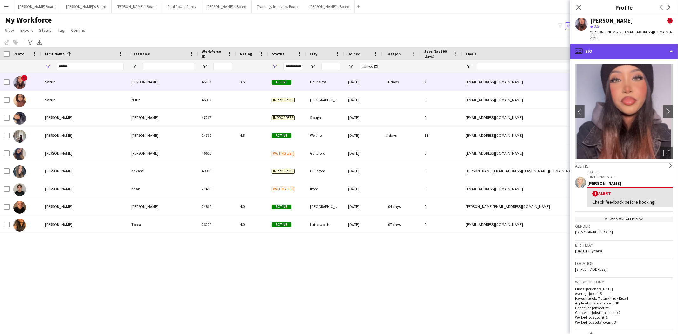
click at [613, 45] on div "profile Bio" at bounding box center [624, 51] width 108 height 15
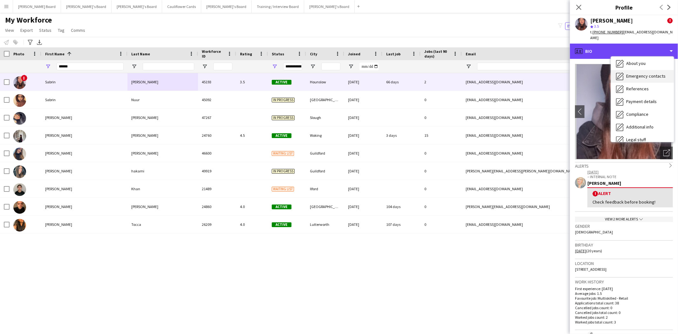
scroll to position [71, 0]
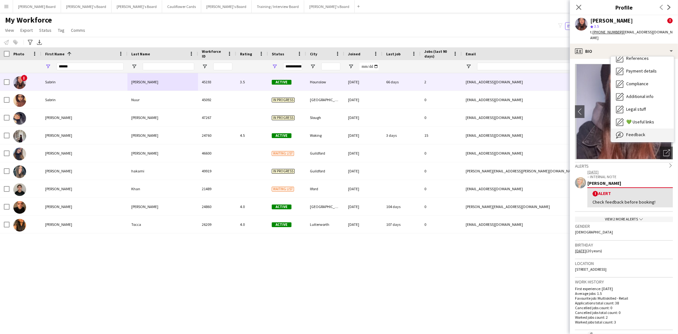
click at [634, 132] on span "Feedback" at bounding box center [635, 135] width 19 height 6
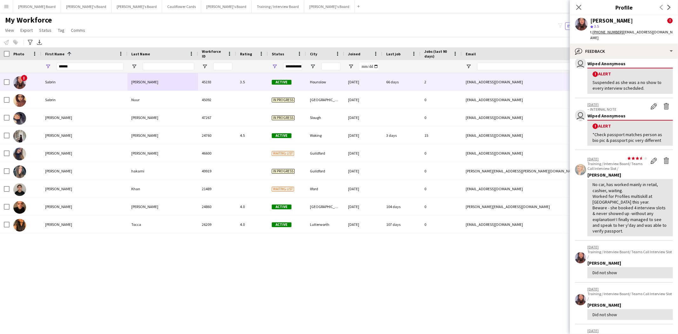
scroll to position [82, 0]
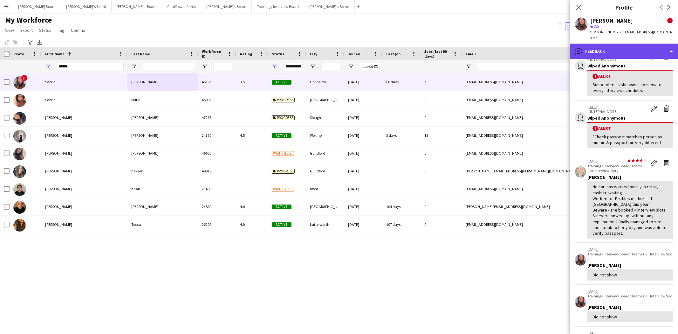
click at [620, 44] on div "bubble-pencil Feedback" at bounding box center [624, 51] width 108 height 15
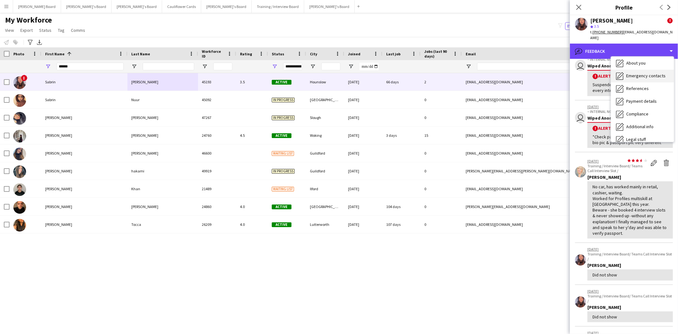
scroll to position [71, 0]
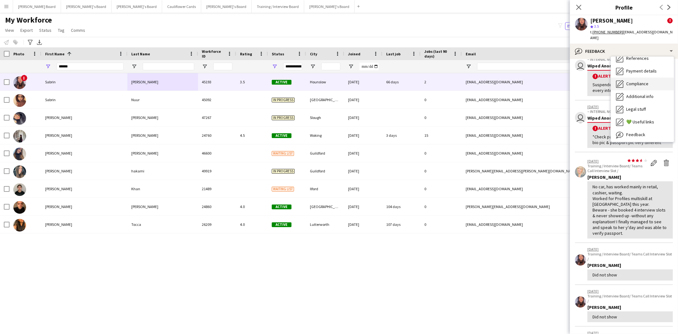
click at [635, 81] on span "Compliance" at bounding box center [637, 84] width 22 height 6
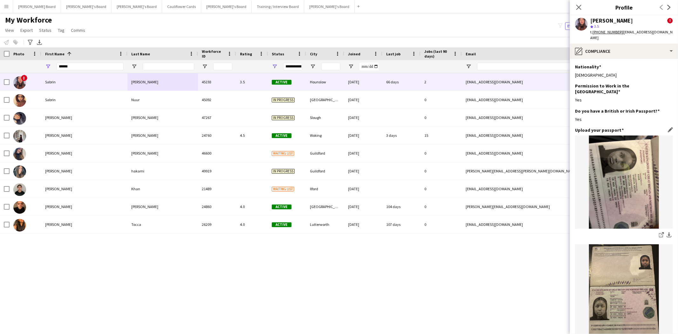
click at [617, 159] on img at bounding box center [624, 181] width 98 height 93
click at [618, 265] on img at bounding box center [624, 290] width 98 height 93
click at [603, 44] on div "pencil4 Compliance" at bounding box center [624, 51] width 108 height 15
click at [638, 132] on span "Feedback" at bounding box center [635, 135] width 19 height 6
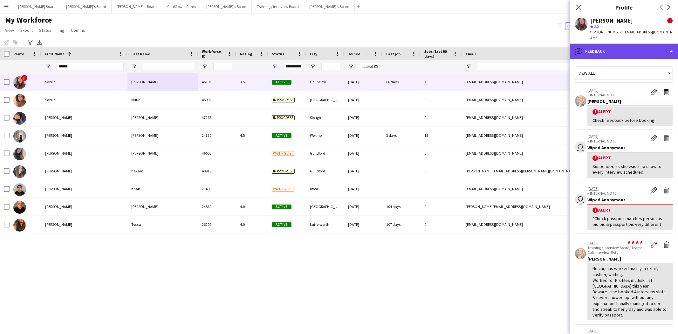
click at [614, 44] on div "bubble-pencil Feedback" at bounding box center [624, 51] width 108 height 15
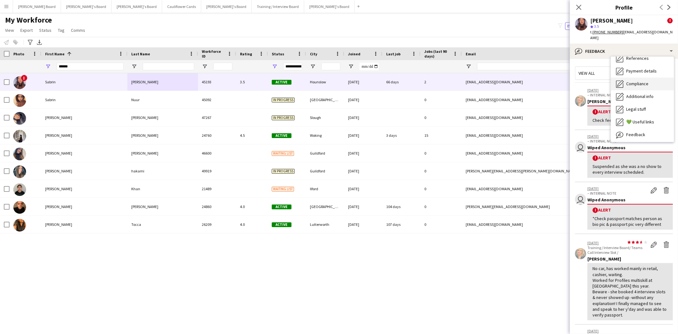
click at [636, 81] on span "Compliance" at bounding box center [637, 84] width 22 height 6
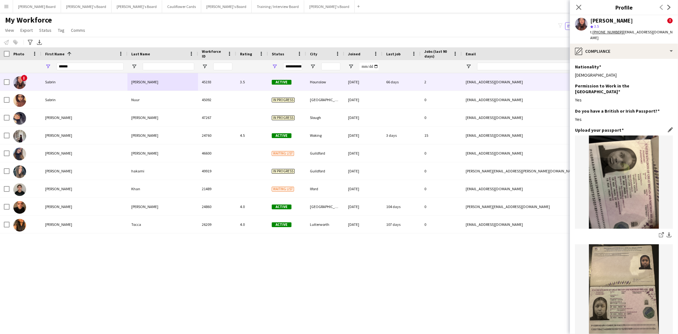
click at [620, 297] on img at bounding box center [624, 290] width 98 height 93
click at [606, 46] on div "pencil4 Compliance" at bounding box center [624, 51] width 108 height 15
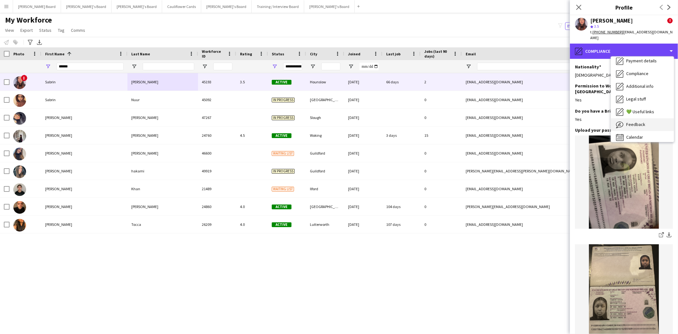
scroll to position [85, 0]
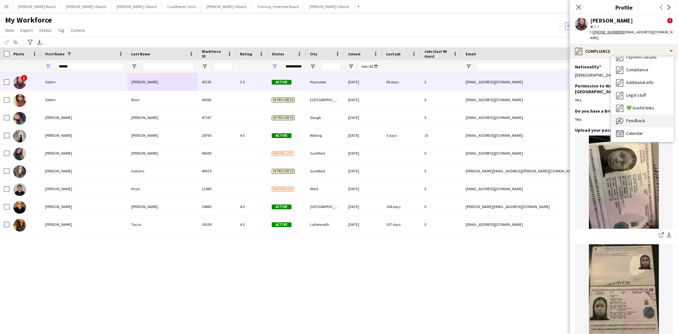
click at [637, 118] on div "Feedback Feedback" at bounding box center [642, 120] width 63 height 13
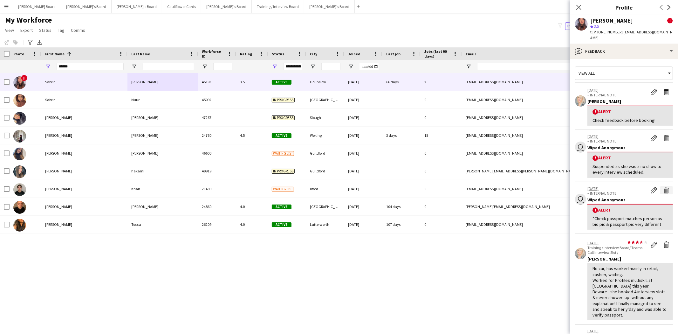
click at [663, 187] on app-icon "Delete alert" at bounding box center [666, 190] width 6 height 6
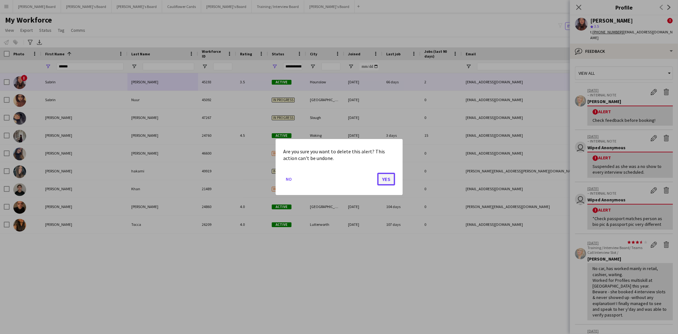
click at [383, 177] on button "Yes" at bounding box center [386, 179] width 18 height 13
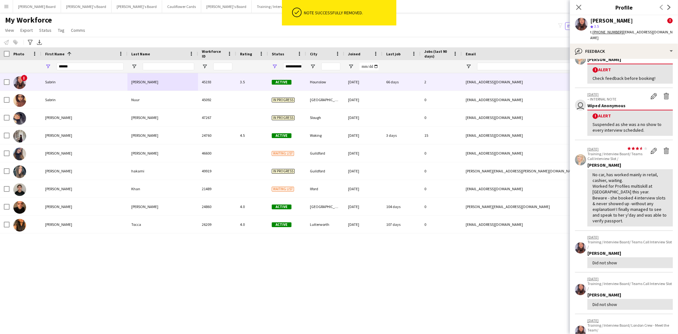
scroll to position [0, 0]
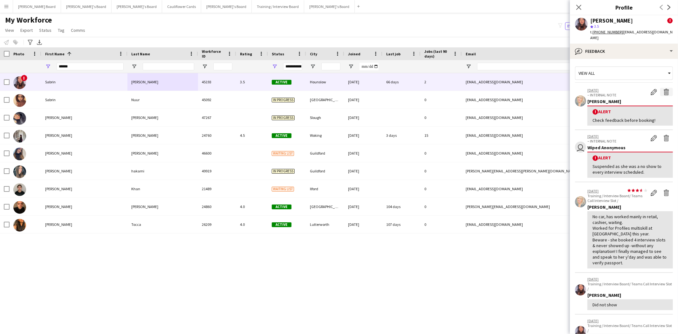
click at [663, 89] on app-icon "Delete alert" at bounding box center [666, 92] width 6 height 6
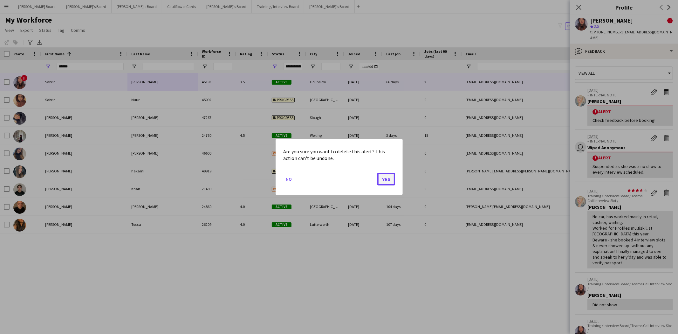
click at [385, 177] on button "Yes" at bounding box center [386, 179] width 18 height 13
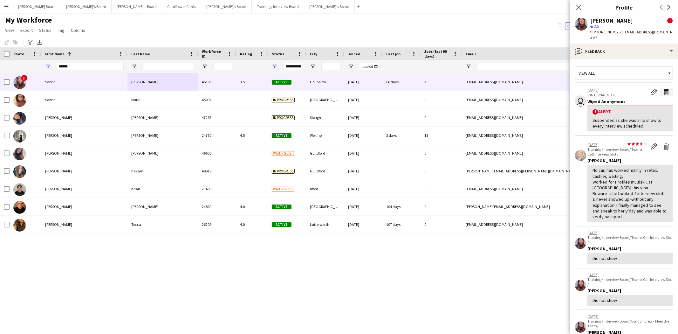
click at [663, 89] on app-icon "Delete alert" at bounding box center [666, 92] width 6 height 6
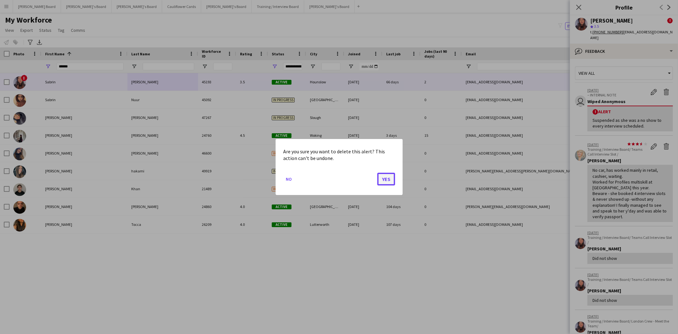
click at [392, 178] on button "Yes" at bounding box center [386, 179] width 18 height 13
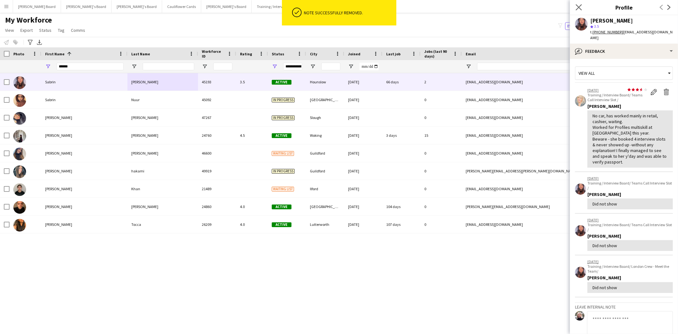
click at [579, 4] on app-icon "Close pop-in" at bounding box center [578, 7] width 9 height 9
